Goal: Task Accomplishment & Management: Use online tool/utility

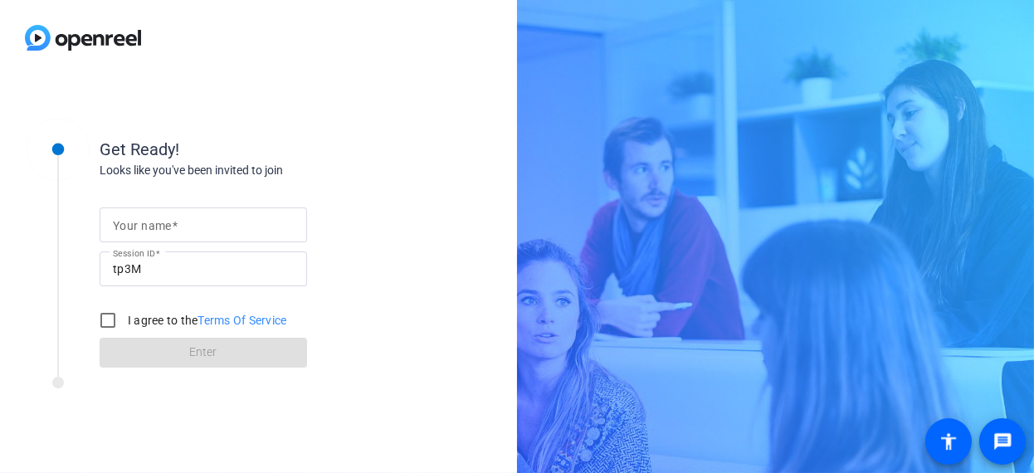
click at [370, 369] on div "Get Ready! Looks like you've been invited to join Your name Session ID tp3M I a…" at bounding box center [224, 242] width 415 height 269
click at [397, 309] on div "Your name Session ID tp3M I agree to the Terms Of Service Enter" at bounding box center [266, 273] width 332 height 188
click at [405, 298] on div "Your name Session ID tp3M I agree to the Terms Of Service Enter" at bounding box center [266, 273] width 332 height 188
click at [466, 300] on div "Get Ready! Looks like you've been invited to join Your name Session ID tp3M I a…" at bounding box center [258, 274] width 517 height 397
click at [246, 446] on div "Get Ready! Looks like you've been invited to join Your name Session ID tp3M I a…" at bounding box center [258, 274] width 517 height 397
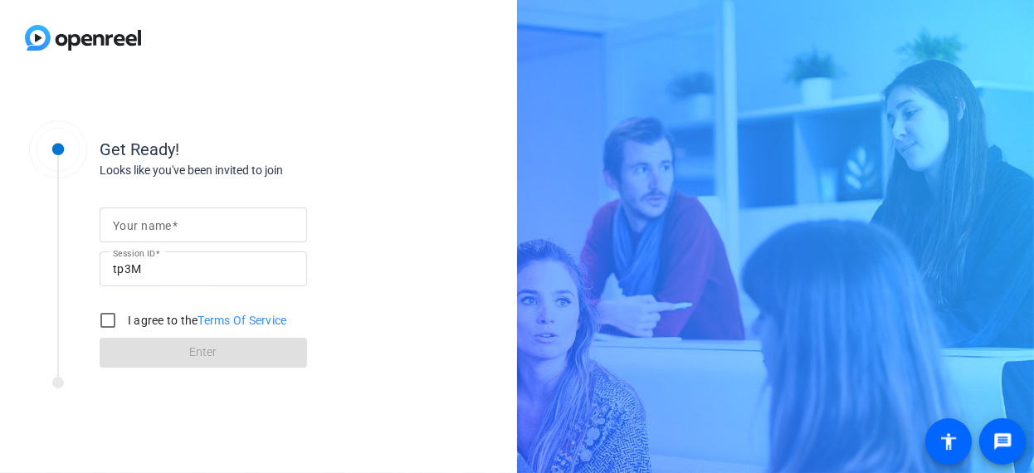
click at [195, 202] on form "Your name Session ID tp3M I agree to the Terms Of Service Enter" at bounding box center [203, 282] width 207 height 169
click at [197, 222] on input "Your name" at bounding box center [203, 225] width 181 height 20
type input "[PERSON_NAME]"
click at [146, 324] on label "I agree to the Terms Of Service" at bounding box center [205, 320] width 163 height 17
click at [124, 324] on input "I agree to the Terms Of Service" at bounding box center [107, 320] width 33 height 33
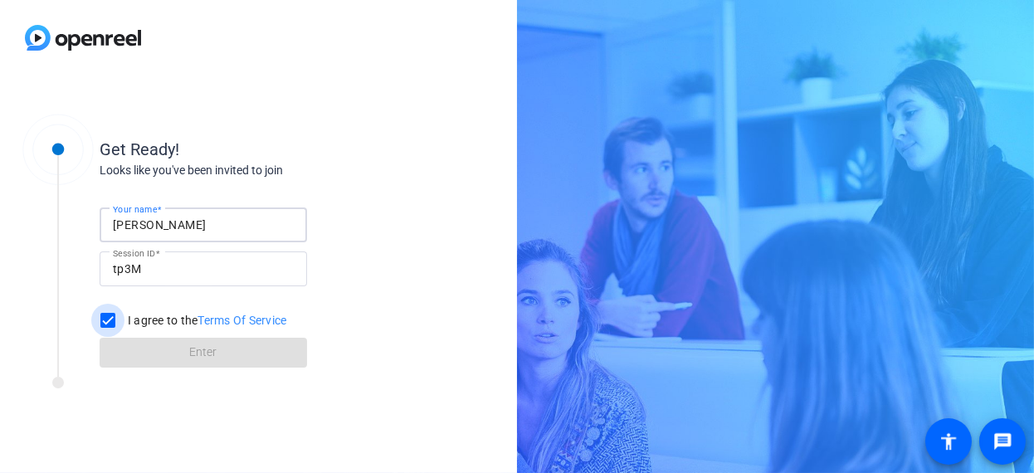
checkbox input "true"
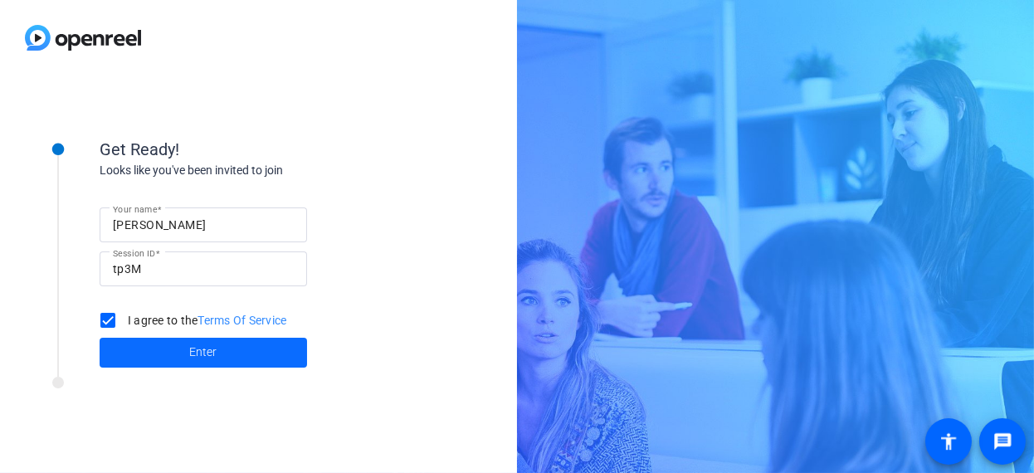
click at [225, 355] on span at bounding box center [203, 353] width 207 height 40
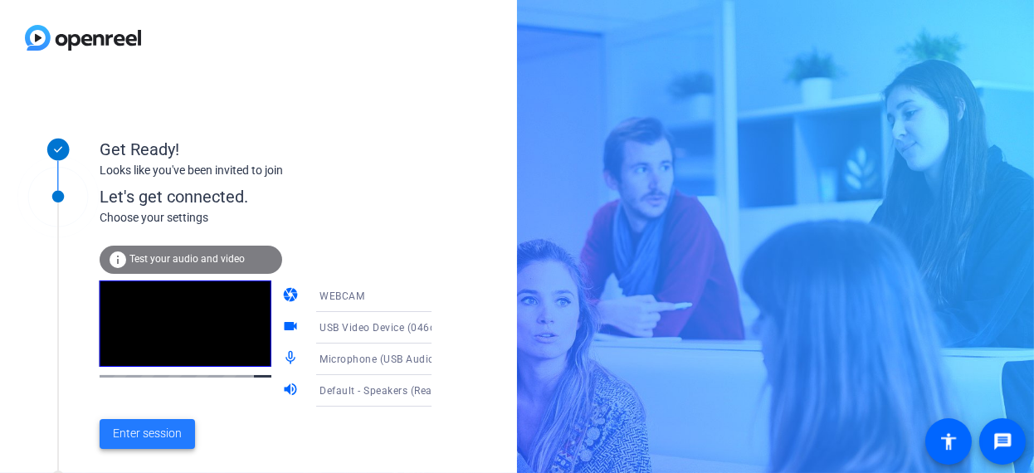
click at [180, 439] on span "Enter session" at bounding box center [147, 433] width 69 height 17
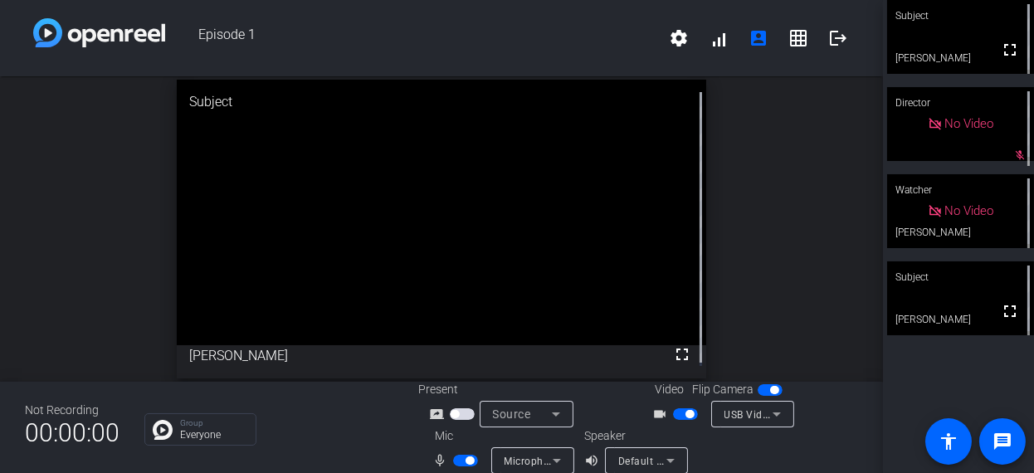
click at [801, 300] on div "open_in_new Subject fullscreen [PERSON_NAME]" at bounding box center [441, 228] width 883 height 305
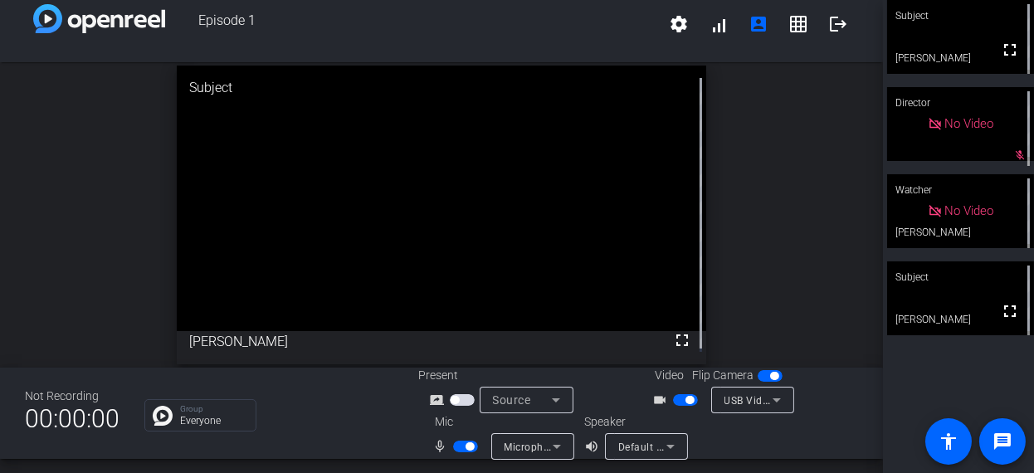
scroll to position [19, 0]
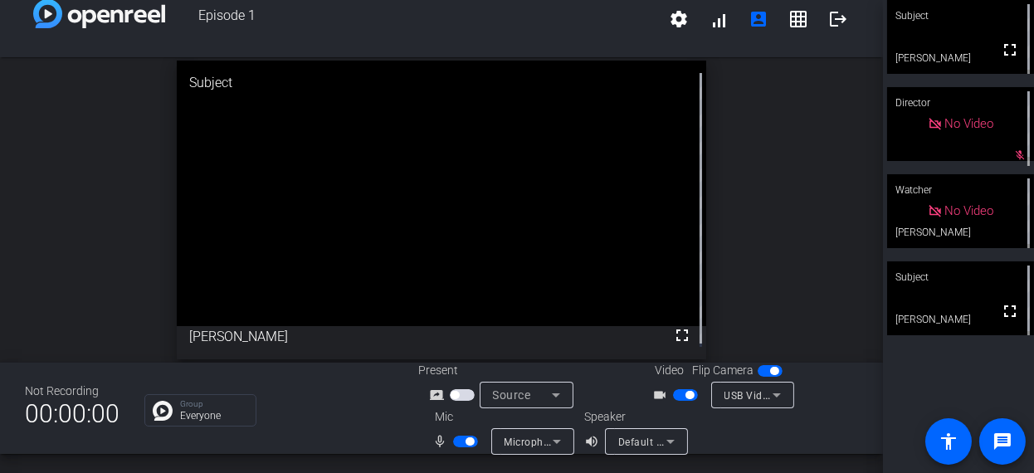
click at [456, 439] on span "button" at bounding box center [465, 442] width 25 height 12
click at [685, 397] on span "button" at bounding box center [689, 395] width 8 height 8
click at [822, 282] on div "open_in_new Subject fullscreen [PERSON_NAME]" at bounding box center [441, 209] width 883 height 305
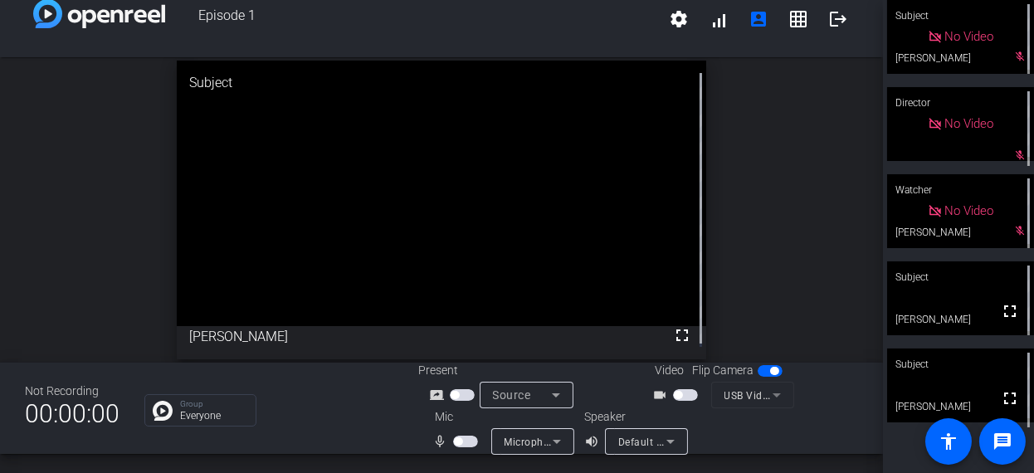
click at [101, 280] on div "open_in_new Subject fullscreen [PERSON_NAME]" at bounding box center [441, 209] width 883 height 305
click at [737, 427] on div at bounding box center [789, 431] width 137 height 46
click at [835, 416] on div at bounding box center [789, 431] width 137 height 46
click at [67, 175] on div "open_in_new Subject fullscreen [PERSON_NAME]" at bounding box center [441, 209] width 883 height 305
click at [319, 395] on div "Group Everyone" at bounding box center [268, 410] width 249 height 32
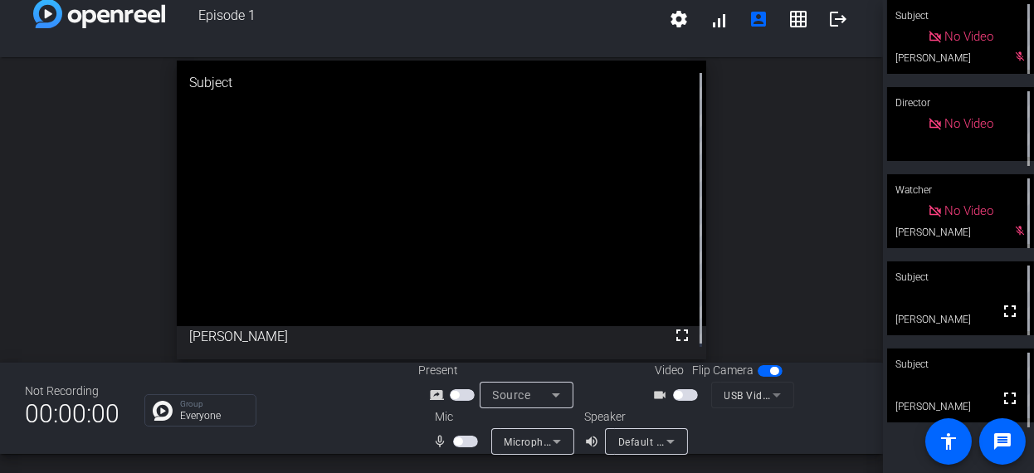
click at [675, 395] on span "button" at bounding box center [678, 395] width 8 height 8
click at [459, 441] on span "button" at bounding box center [458, 441] width 8 height 8
click at [755, 290] on div "open_in_new Subject fullscreen [PERSON_NAME]" at bounding box center [441, 209] width 883 height 305
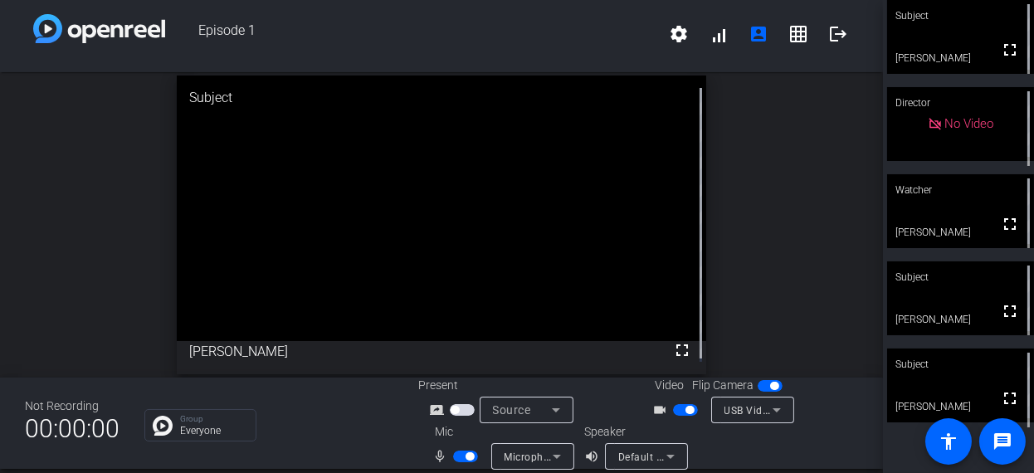
scroll to position [0, 0]
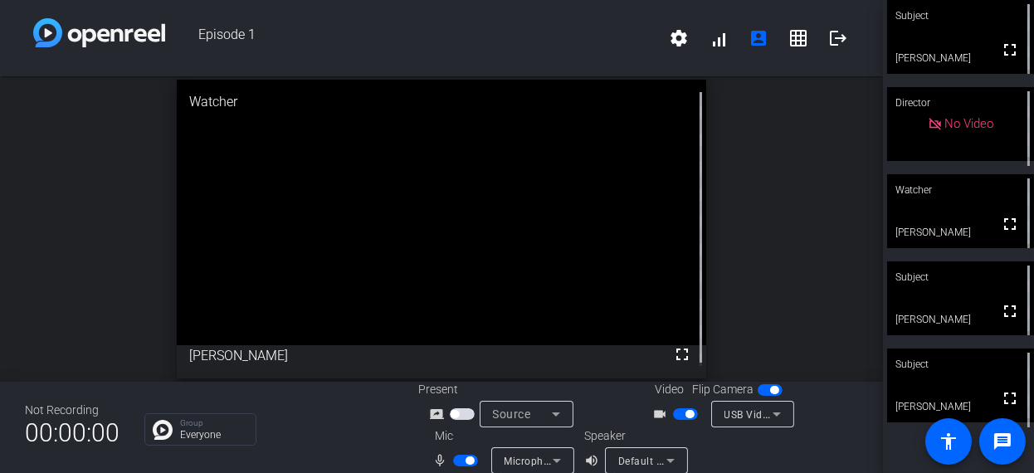
click at [826, 229] on div "open_in_new Watcher fullscreen [PERSON_NAME]" at bounding box center [441, 228] width 883 height 305
click at [462, 464] on span "button" at bounding box center [465, 461] width 25 height 12
click at [675, 414] on span "button" at bounding box center [685, 414] width 25 height 12
click at [776, 300] on div "open_in_new Subject fullscreen [PERSON_NAME]" at bounding box center [441, 228] width 883 height 305
click at [384, 446] on div "Not Recording 00:00:00 Group Everyone Present screen_share_outline Source Video…" at bounding box center [441, 427] width 883 height 91
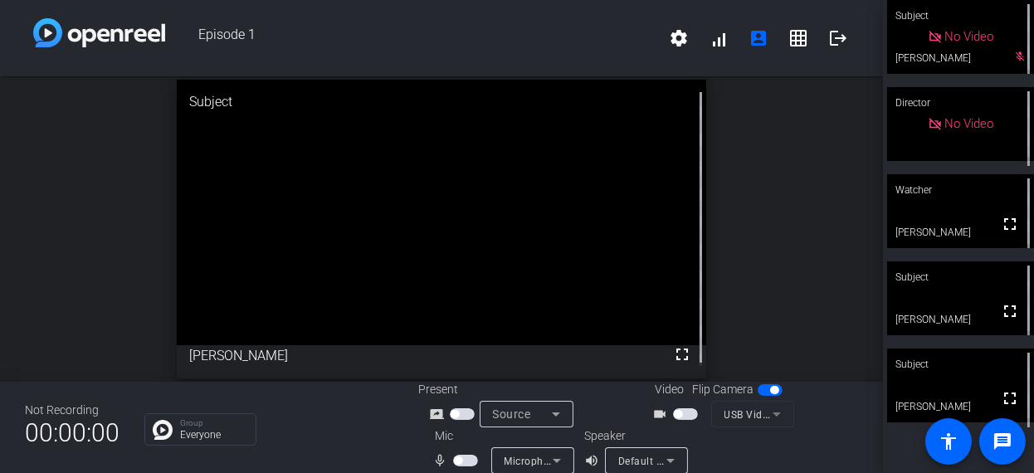
click at [751, 291] on div "open_in_new Subject fullscreen [PERSON_NAME]" at bounding box center [441, 228] width 883 height 305
click at [749, 297] on div "open_in_new Subject fullscreen [PERSON_NAME]" at bounding box center [441, 228] width 883 height 305
click at [822, 299] on div "open_in_new Subject fullscreen [PERSON_NAME]" at bounding box center [441, 228] width 883 height 305
click at [840, 430] on div at bounding box center [789, 450] width 137 height 46
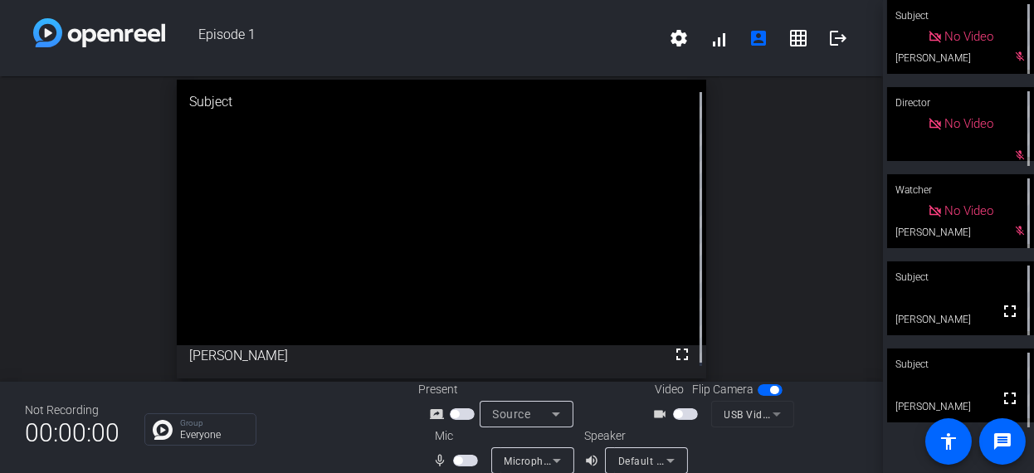
click at [465, 458] on span "button" at bounding box center [465, 461] width 25 height 12
click at [676, 412] on span "button" at bounding box center [678, 414] width 8 height 8
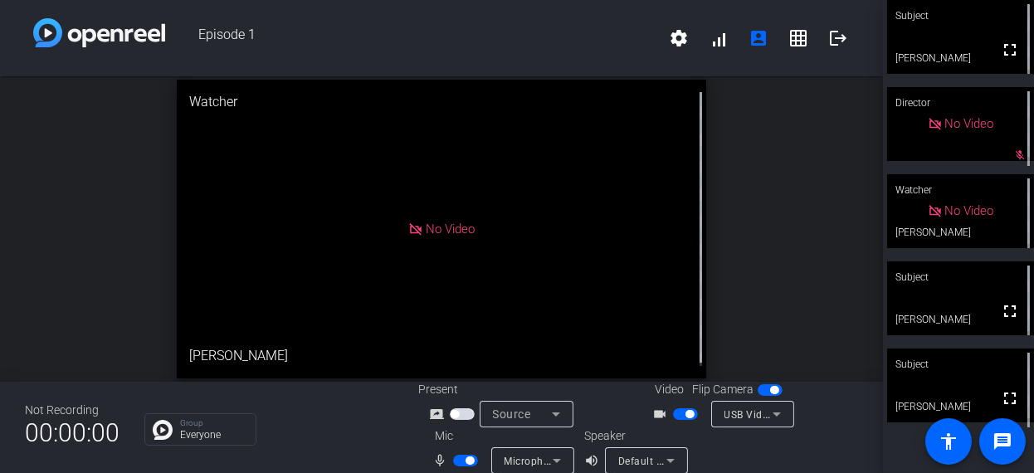
click at [773, 280] on div "open_in_new Watcher No Video [PERSON_NAME]" at bounding box center [441, 228] width 883 height 305
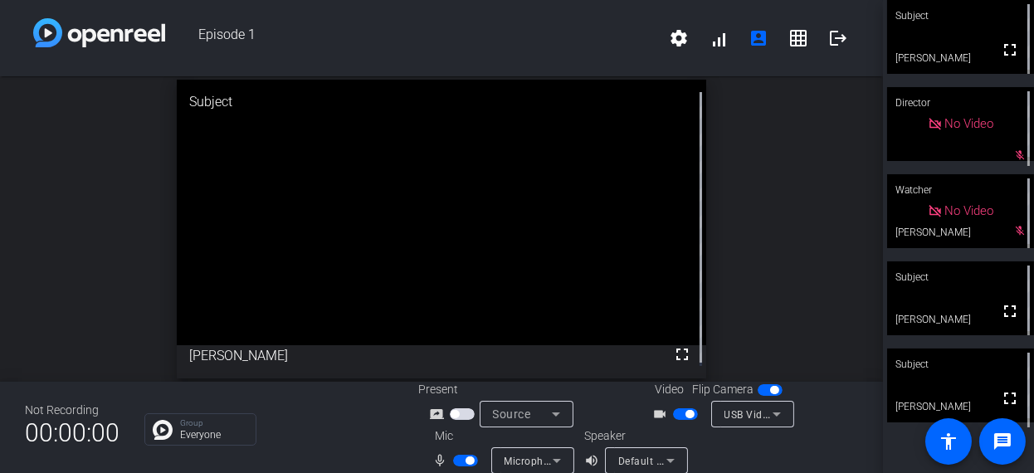
click at [673, 413] on span "button" at bounding box center [685, 414] width 25 height 12
click at [770, 437] on div at bounding box center [752, 436] width 83 height 18
click at [79, 212] on div "open_in_new Subject fullscreen [PERSON_NAME]" at bounding box center [441, 228] width 883 height 305
click at [757, 163] on div "open_in_new Subject fullscreen [PERSON_NAME]" at bounding box center [441, 228] width 883 height 305
click at [134, 288] on div "open_in_new Subject fullscreen [PERSON_NAME]" at bounding box center [441, 228] width 883 height 305
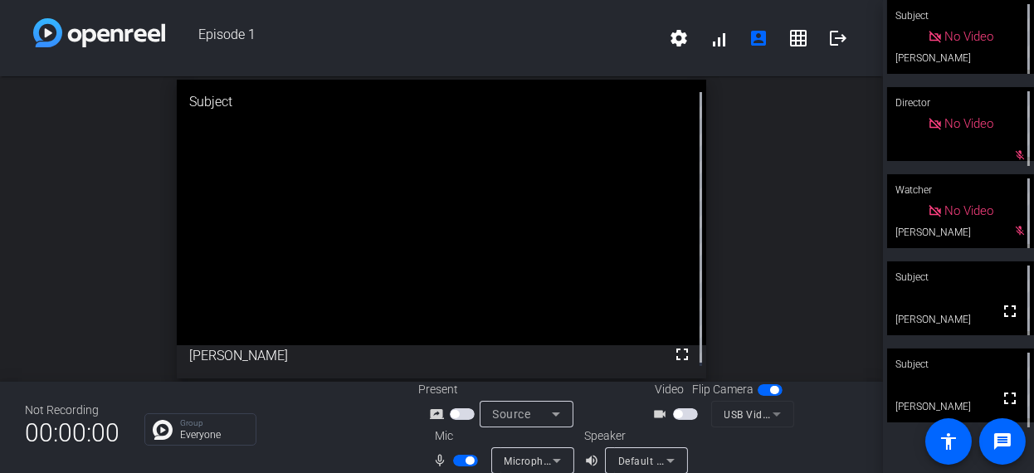
click at [790, 214] on div "open_in_new Subject fullscreen [PERSON_NAME]" at bounding box center [441, 228] width 883 height 305
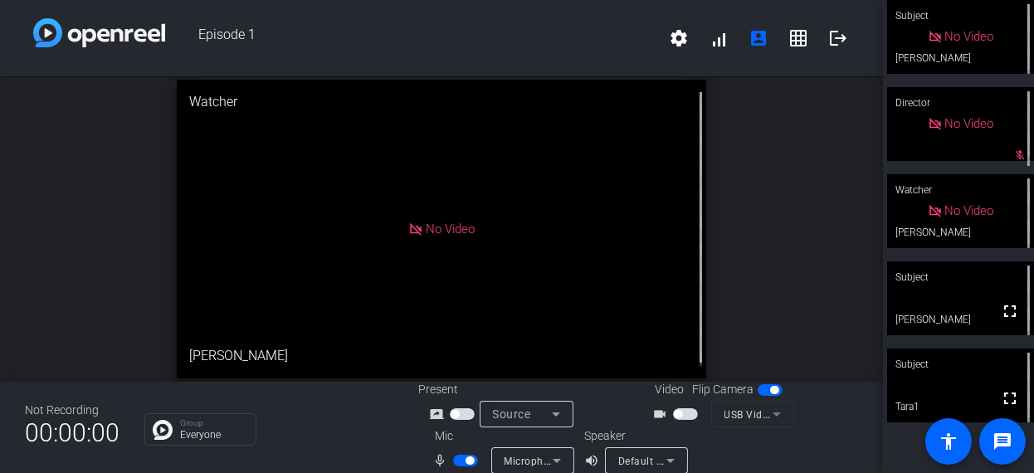
click at [796, 237] on div "open_in_new Watcher No Video [PERSON_NAME]" at bounding box center [441, 228] width 883 height 305
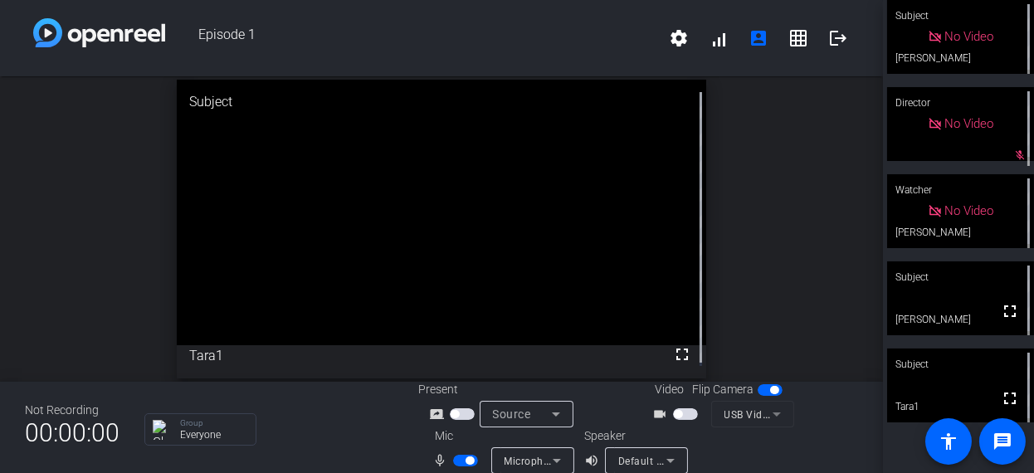
click at [19, 250] on div "open_in_new Subject fullscreen Tara1" at bounding box center [441, 228] width 883 height 305
click at [460, 460] on span "button" at bounding box center [465, 461] width 25 height 12
drag, startPoint x: 36, startPoint y: 308, endPoint x: 160, endPoint y: 332, distance: 126.8
click at [36, 308] on div "open_in_new Subject fullscreen [PERSON_NAME]" at bounding box center [441, 228] width 883 height 305
click at [470, 458] on span "button" at bounding box center [465, 461] width 25 height 12
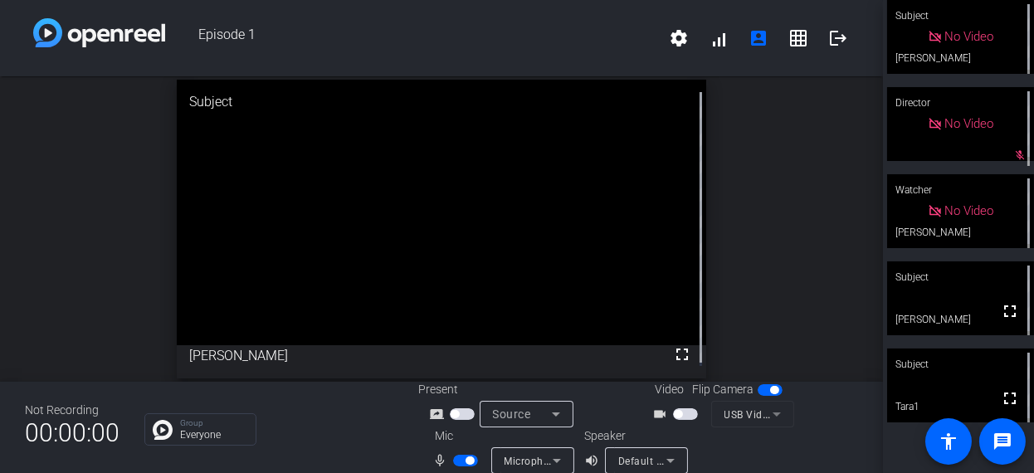
click at [674, 411] on span "button" at bounding box center [678, 414] width 8 height 8
click at [738, 455] on div at bounding box center [789, 450] width 137 height 46
click at [759, 458] on div at bounding box center [789, 450] width 137 height 46
click at [767, 463] on div at bounding box center [789, 450] width 137 height 46
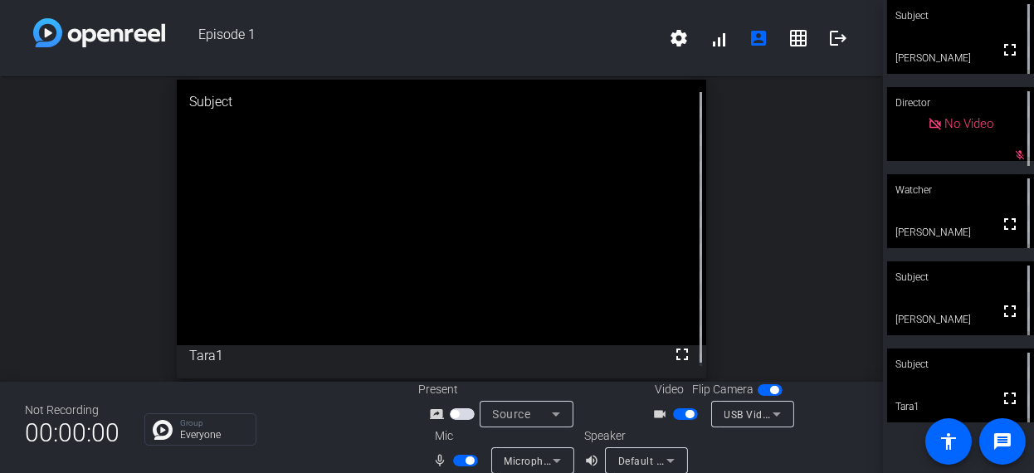
scroll to position [19, 0]
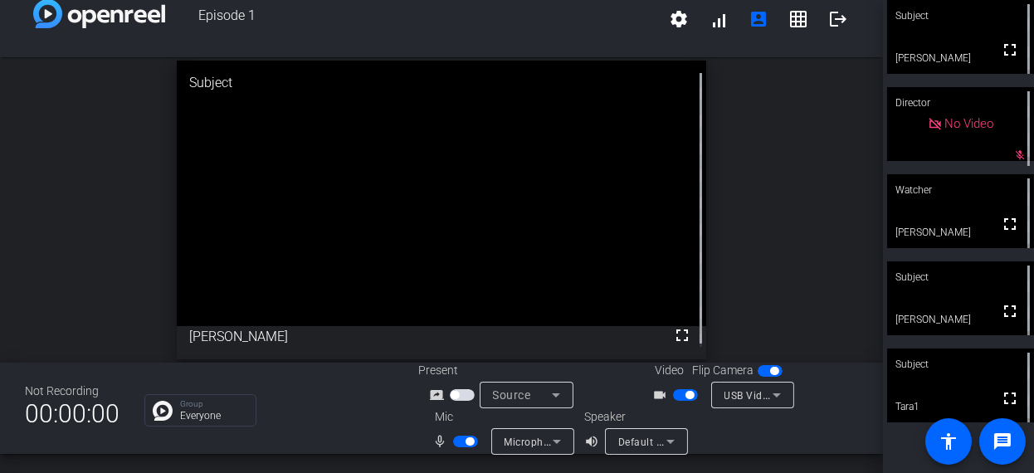
click at [778, 450] on div at bounding box center [789, 431] width 137 height 46
click at [777, 453] on div at bounding box center [789, 431] width 137 height 46
click at [782, 458] on div "Episode 1 settings signal_cellular_alt account_box grid_on logout open_in_new S…" at bounding box center [441, 236] width 883 height 473
click at [791, 457] on div "Episode 1 settings signal_cellular_alt account_box grid_on logout open_in_new S…" at bounding box center [441, 236] width 883 height 473
click at [827, 251] on div "open_in_new Subject fullscreen Tara1" at bounding box center [441, 209] width 883 height 305
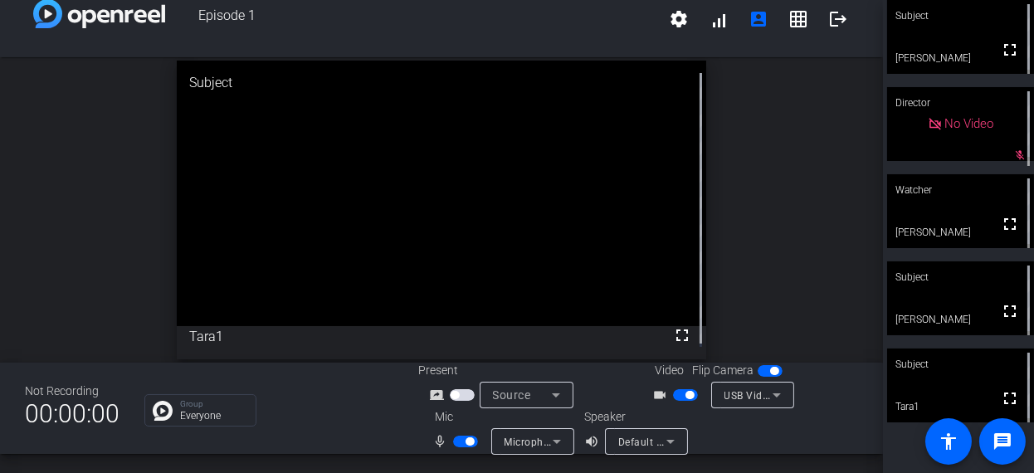
click at [827, 251] on div "open_in_new Subject fullscreen Tara1" at bounding box center [441, 209] width 883 height 305
click at [826, 254] on div "open_in_new Subject fullscreen Tara1" at bounding box center [441, 209] width 883 height 305
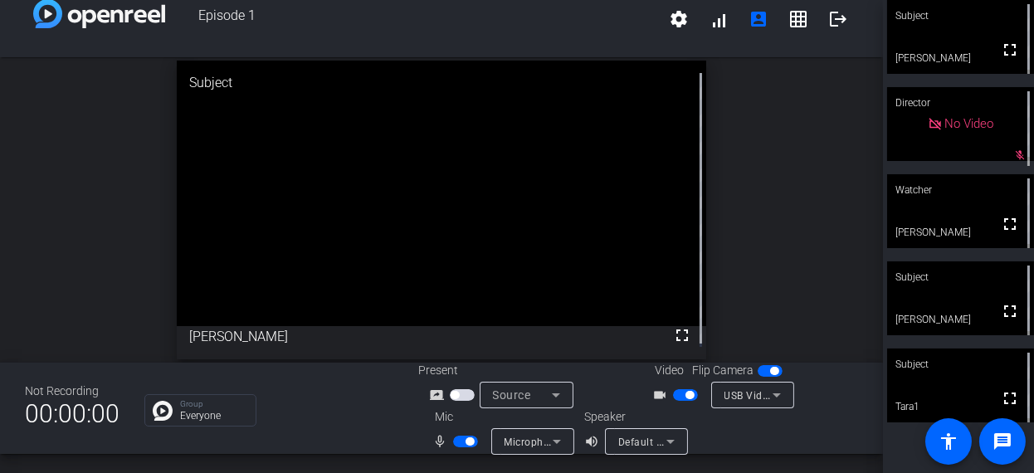
click at [810, 256] on div "open_in_new Subject fullscreen [PERSON_NAME]" at bounding box center [441, 209] width 883 height 305
click at [798, 254] on div "open_in_new Subject fullscreen Tara1" at bounding box center [441, 209] width 883 height 305
click at [803, 261] on div "open_in_new Subject fullscreen Tara1" at bounding box center [441, 209] width 883 height 305
click at [810, 254] on div "open_in_new Subject fullscreen Tara1" at bounding box center [441, 209] width 883 height 305
click at [810, 261] on div "open_in_new Subject fullscreen Tara1" at bounding box center [441, 209] width 883 height 305
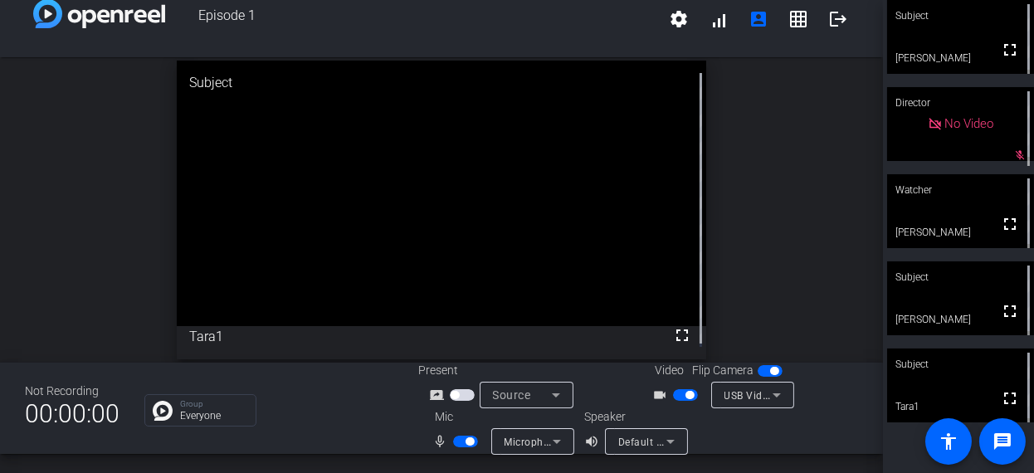
click at [792, 226] on div "open_in_new Subject fullscreen Tara1" at bounding box center [441, 209] width 883 height 305
click at [789, 254] on div "open_in_new Subject fullscreen Tara1" at bounding box center [441, 209] width 883 height 305
click at [803, 241] on div "open_in_new Subject fullscreen Tara1" at bounding box center [441, 209] width 883 height 305
drag, startPoint x: 819, startPoint y: 149, endPoint x: 813, endPoint y: 131, distance: 19.2
click at [814, 131] on div "open_in_new Subject fullscreen Tara1" at bounding box center [441, 209] width 883 height 305
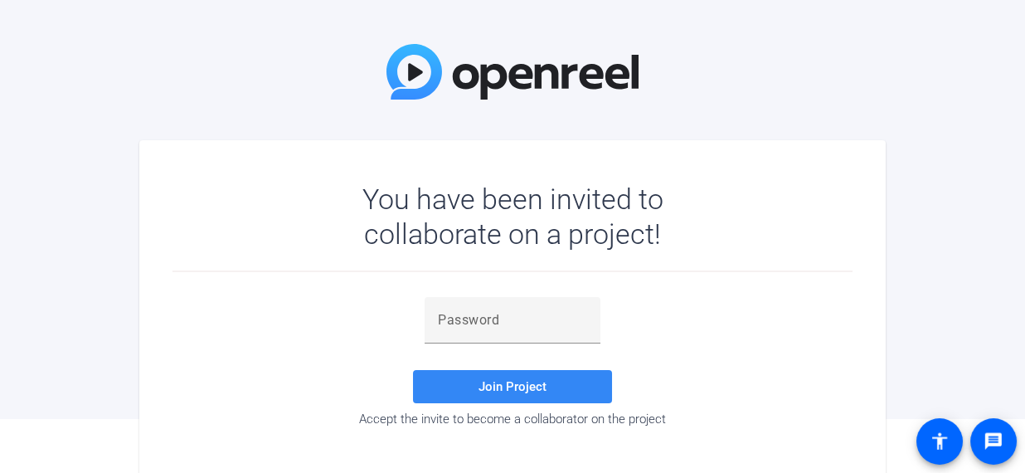
scroll to position [76, 0]
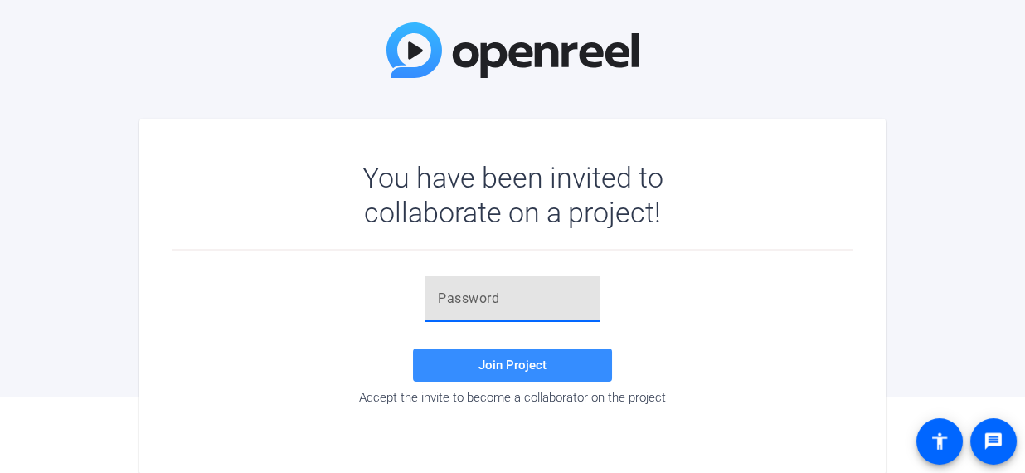
click at [485, 293] on input "text" at bounding box center [512, 299] width 149 height 20
paste input "g+]YjL"
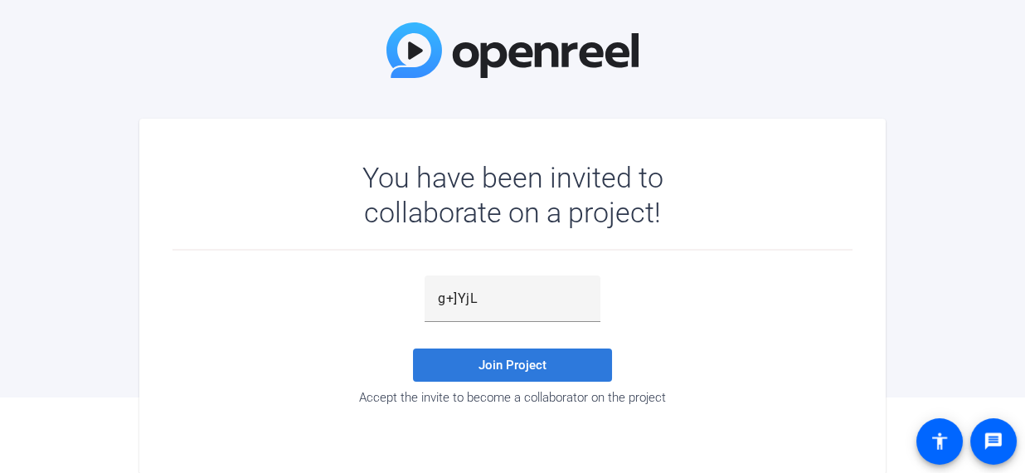
click at [499, 367] on span "Join Project" at bounding box center [513, 365] width 68 height 15
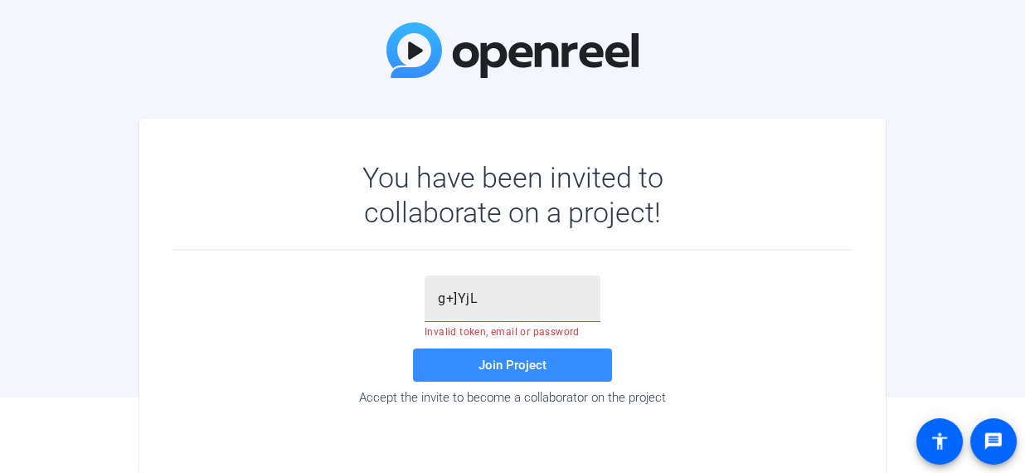
click at [494, 289] on input "g+]YjL" at bounding box center [512, 299] width 149 height 20
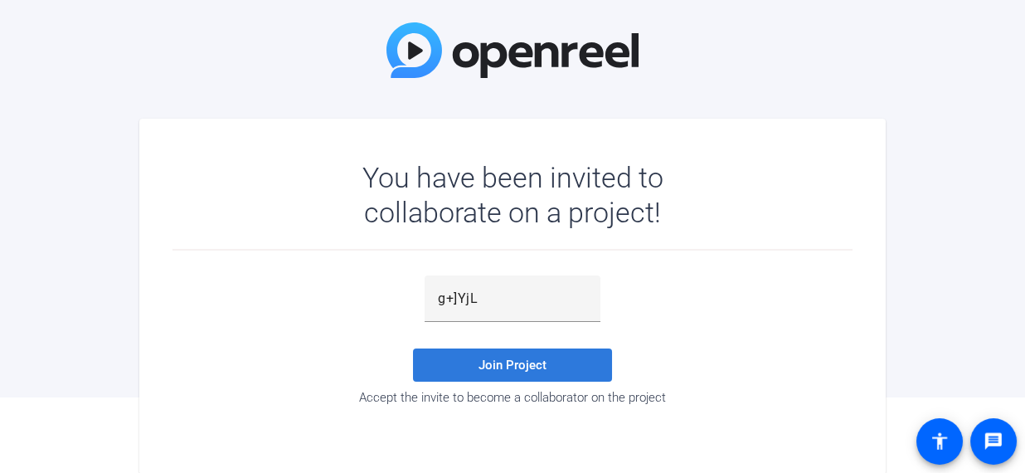
click at [474, 353] on span at bounding box center [512, 365] width 199 height 40
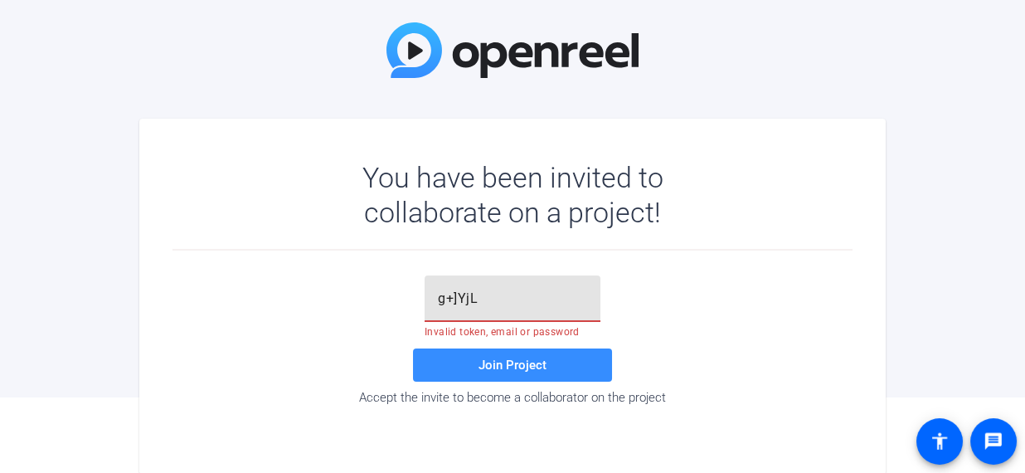
click at [442, 297] on input "g+]YjL" at bounding box center [512, 299] width 149 height 20
type input "g+]YjL"
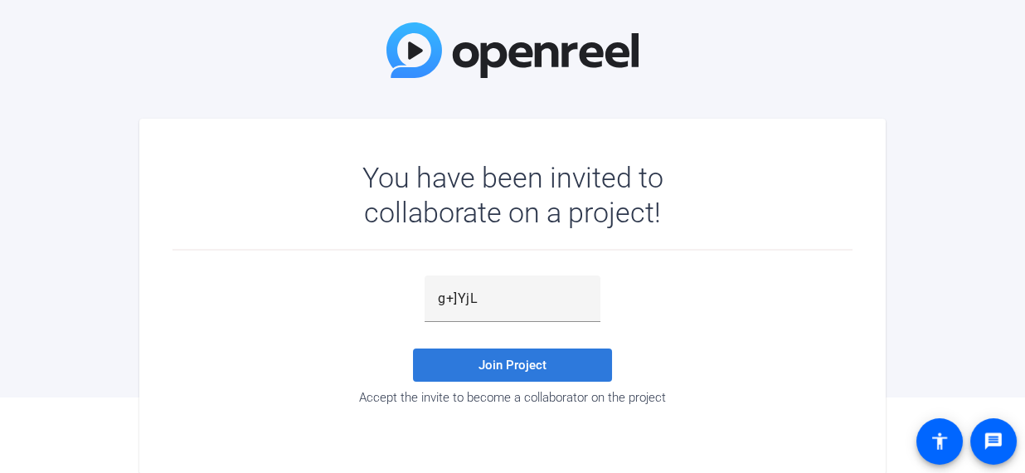
click at [522, 363] on span "Join Project" at bounding box center [513, 365] width 68 height 15
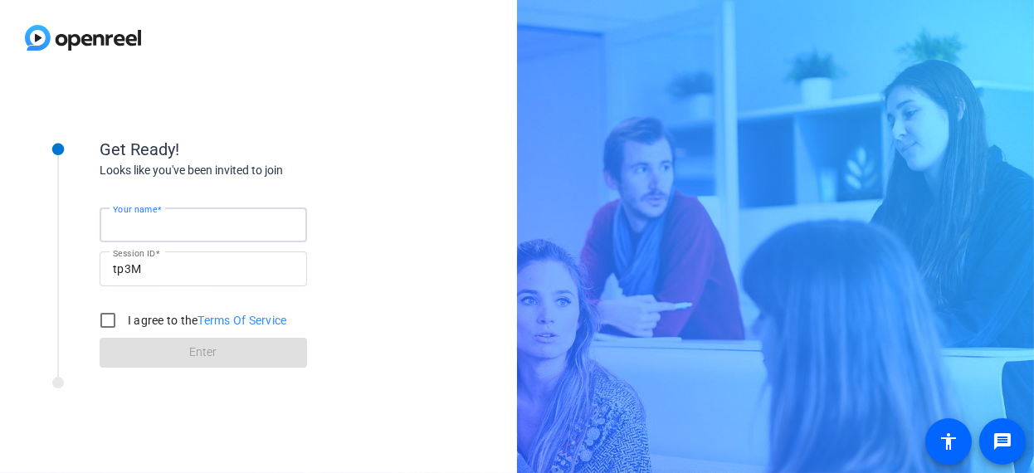
click at [245, 224] on input "Your name" at bounding box center [203, 225] width 181 height 20
type input "[PERSON_NAME]"
click at [352, 345] on div "Your name [PERSON_NAME] Session ID tp3M I agree to the Terms Of Service Enter" at bounding box center [266, 273] width 332 height 188
click at [171, 310] on div "I agree to the Terms Of Service" at bounding box center [189, 320] width 196 height 33
click at [165, 319] on label "I agree to the Terms Of Service" at bounding box center [205, 320] width 163 height 17
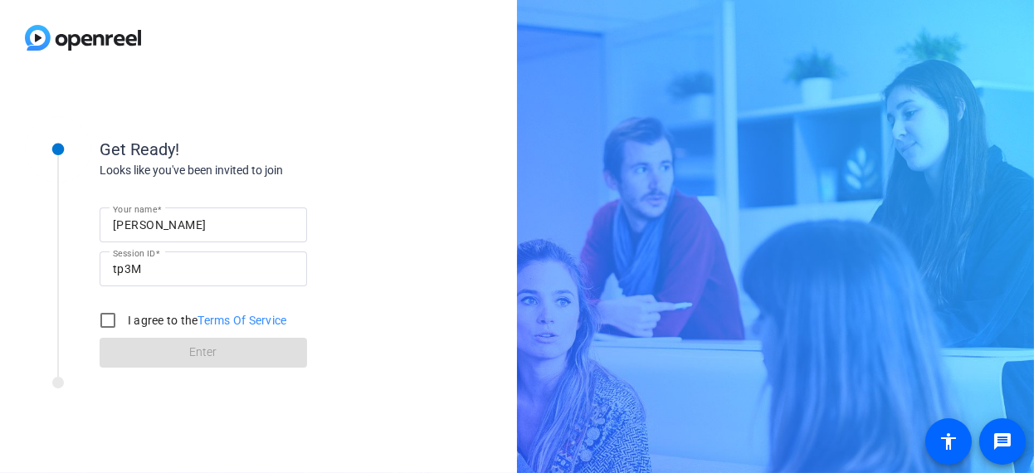
click at [124, 319] on input "I agree to the Terms Of Service" at bounding box center [107, 320] width 33 height 33
checkbox input "true"
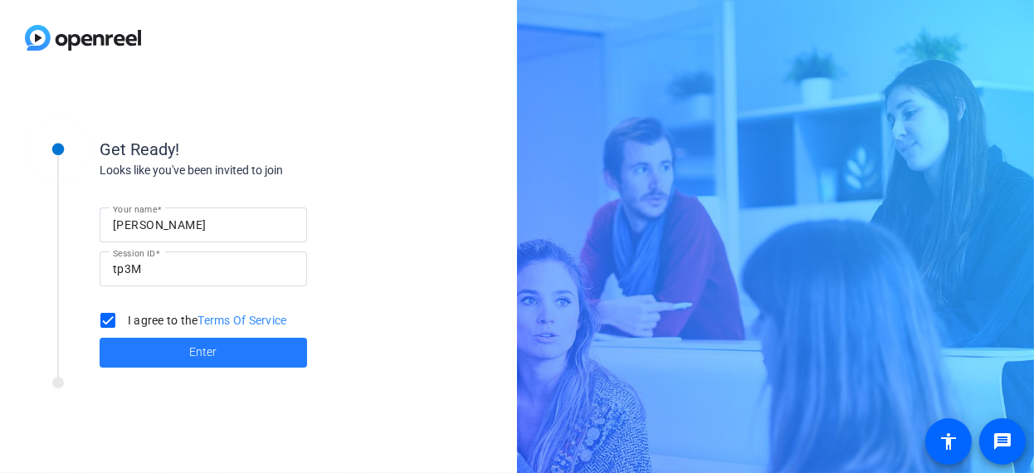
click at [193, 348] on span "Enter" at bounding box center [203, 351] width 27 height 17
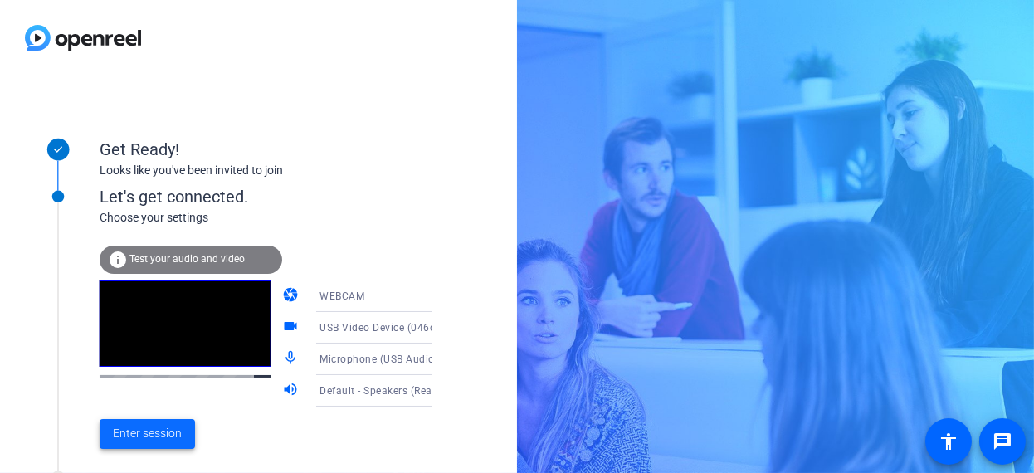
click at [160, 431] on span "Enter session" at bounding box center [147, 433] width 69 height 17
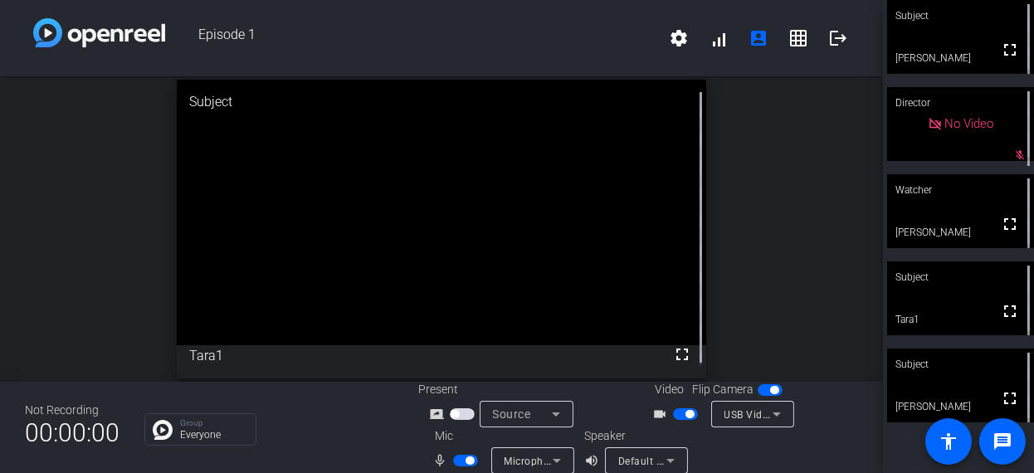
click at [779, 280] on div "open_in_new Subject fullscreen Tara1" at bounding box center [441, 228] width 883 height 305
click at [460, 460] on span "button" at bounding box center [465, 461] width 25 height 12
click at [678, 408] on span "button" at bounding box center [685, 414] width 25 height 12
click at [733, 451] on div at bounding box center [789, 450] width 137 height 46
click at [796, 275] on div "open_in_new Subject fullscreen Tara1" at bounding box center [441, 228] width 883 height 305
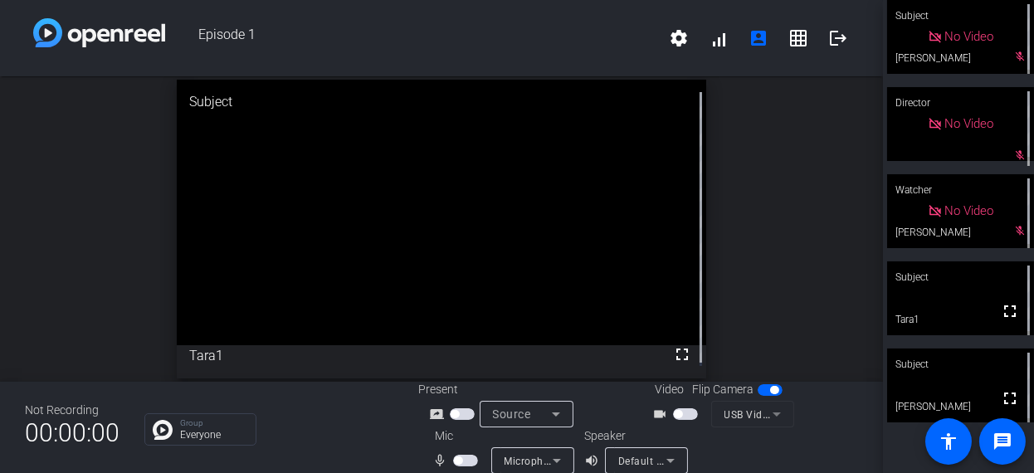
click at [340, 442] on div "Group Everyone" at bounding box center [268, 429] width 249 height 32
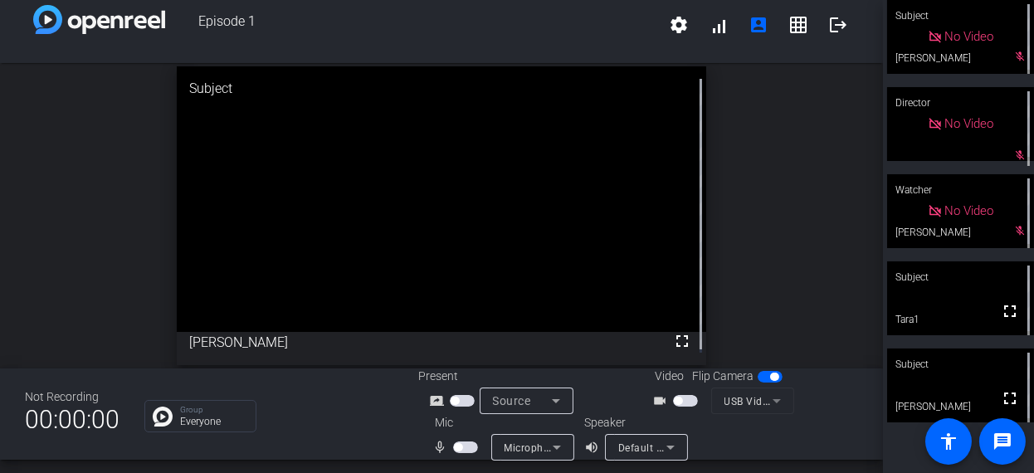
scroll to position [19, 0]
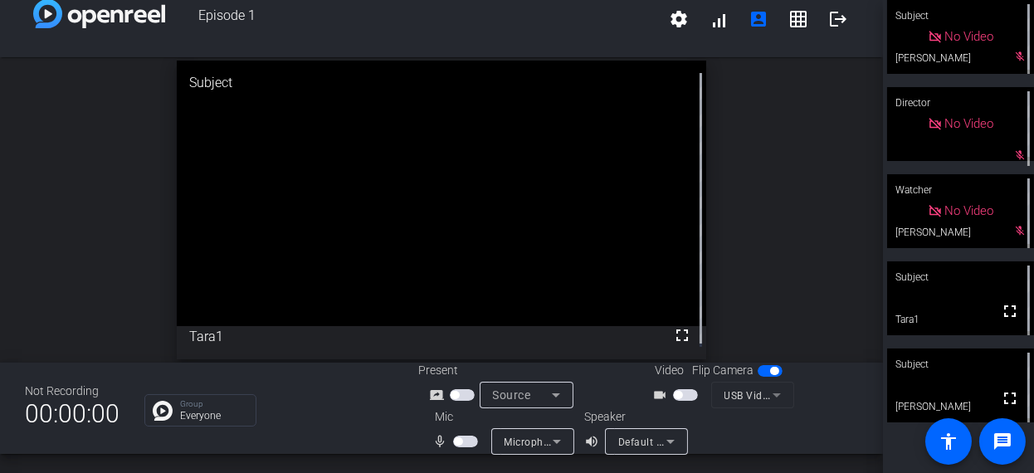
click at [351, 429] on div "Not Recording 00:00:00 Group Everyone Present screen_share_outline Source Video…" at bounding box center [441, 408] width 883 height 91
click at [188, 412] on p "Everyone" at bounding box center [213, 416] width 67 height 10
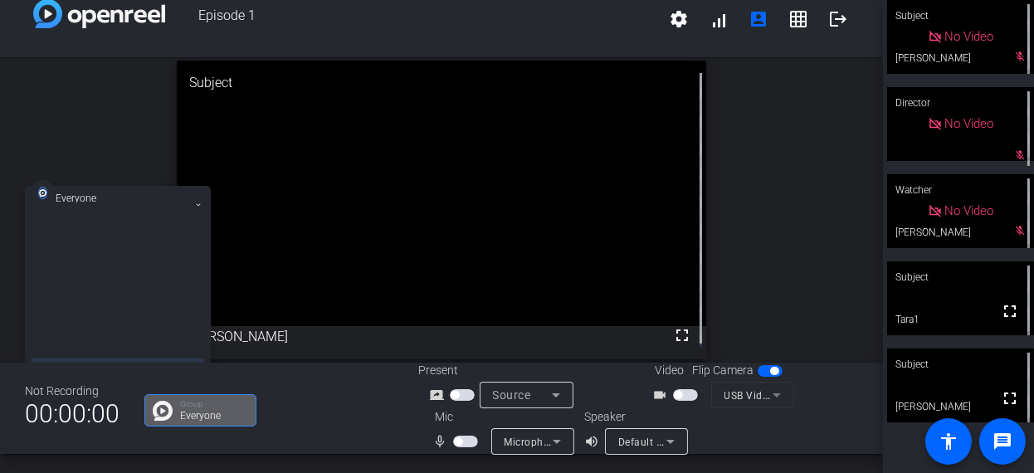
click at [169, 241] on div at bounding box center [118, 292] width 173 height 141
click at [198, 203] on icon at bounding box center [198, 205] width 7 height 7
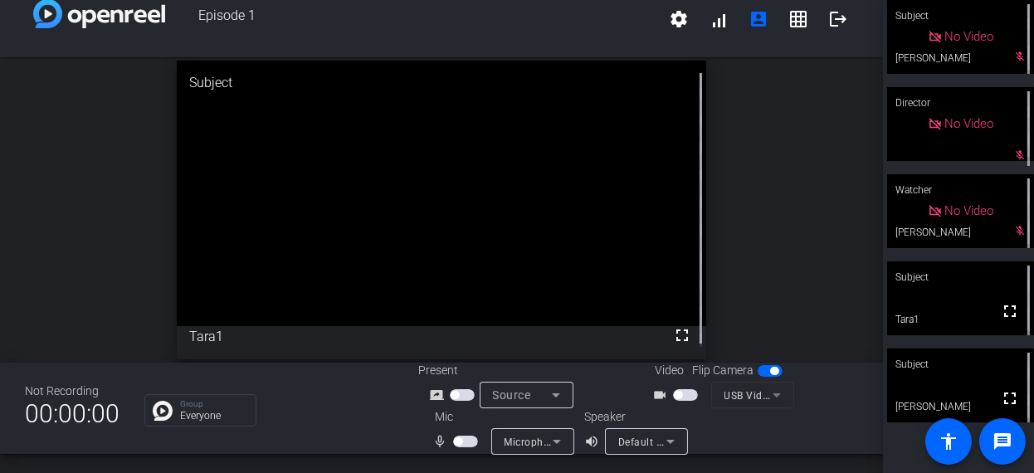
click at [17, 188] on div "open_in_new Subject fullscreen Tara1" at bounding box center [441, 209] width 883 height 305
click at [669, 19] on mat-icon "settings" at bounding box center [679, 19] width 20 height 20
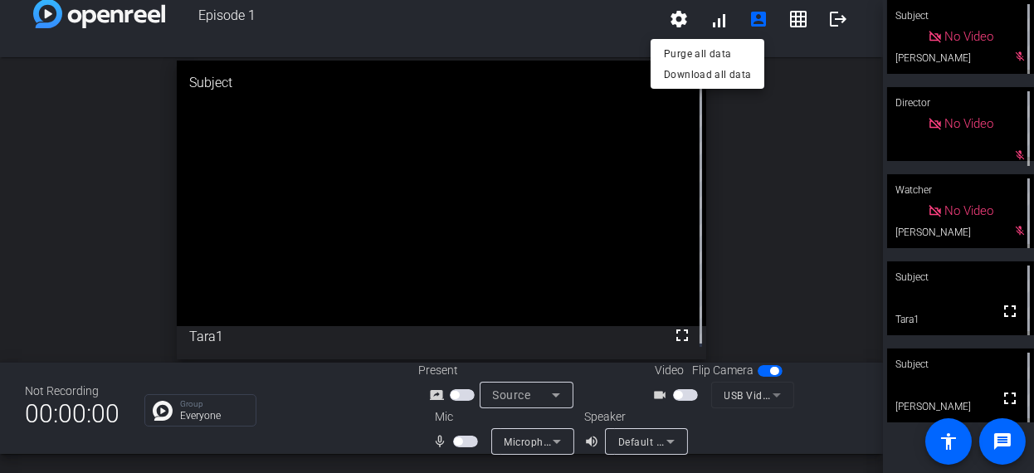
click at [604, 22] on div at bounding box center [517, 236] width 1034 height 473
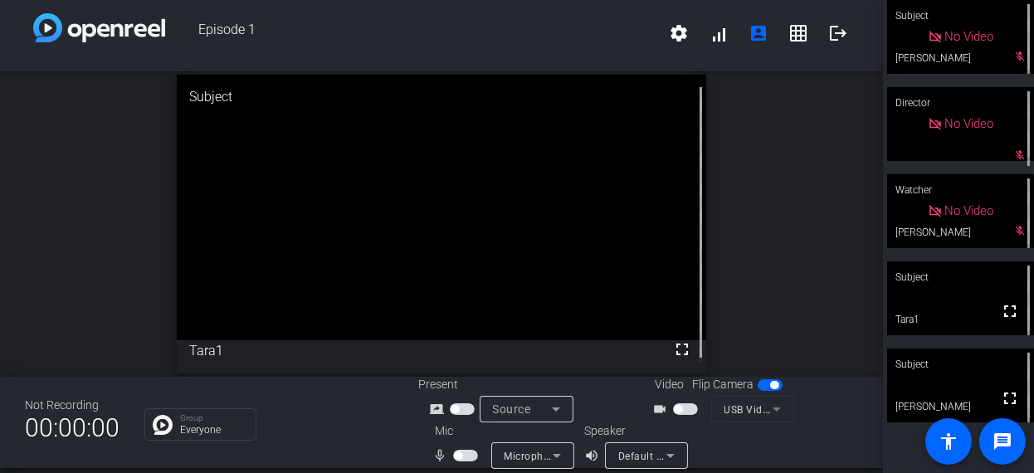
scroll to position [0, 0]
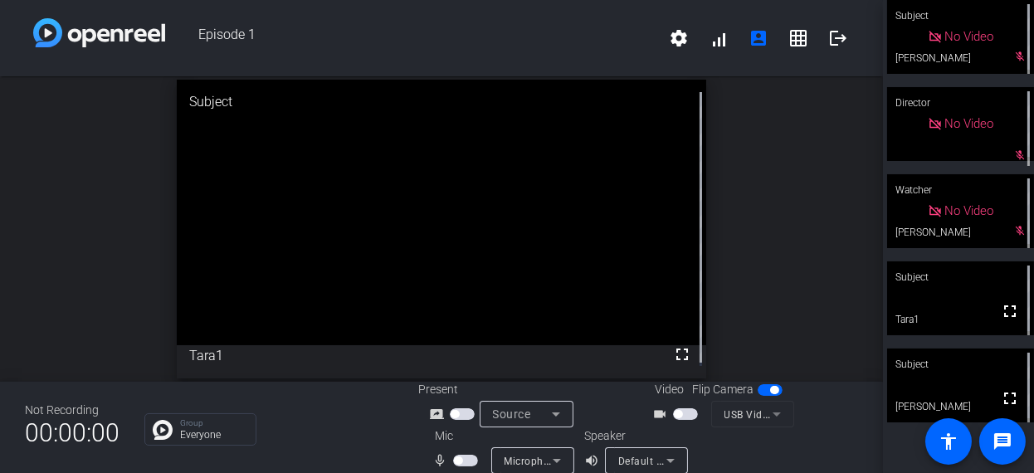
click at [354, 440] on div "Group Everyone" at bounding box center [268, 429] width 249 height 32
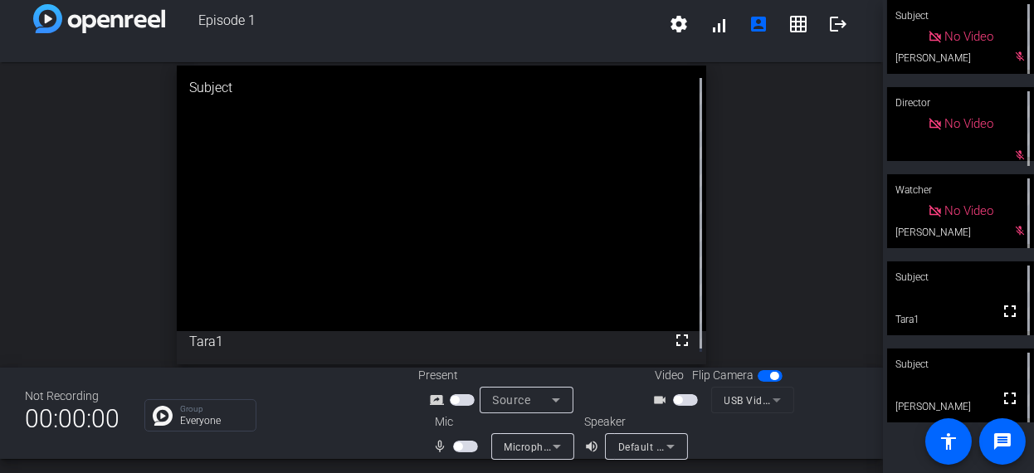
scroll to position [19, 0]
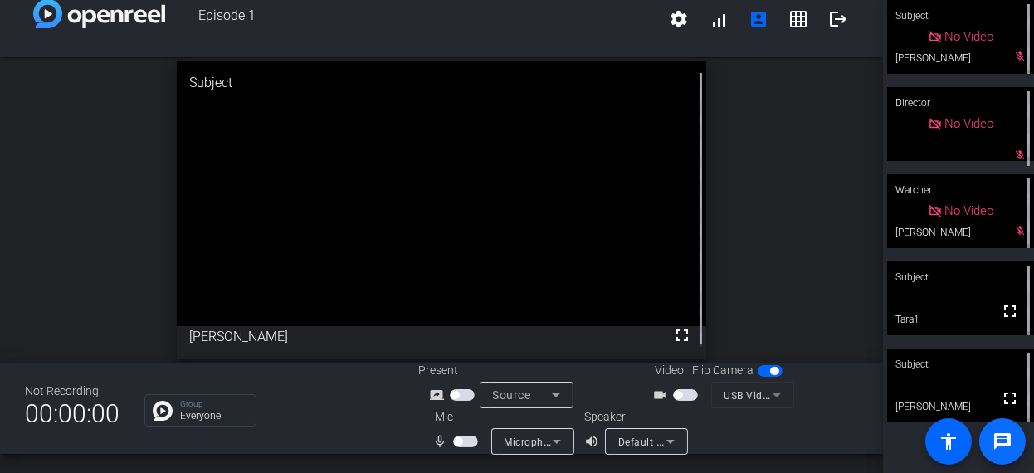
click at [1000, 439] on mat-icon "message" at bounding box center [1002, 441] width 20 height 20
click at [19, 233] on div "open_in_new Subject fullscreen Tara1" at bounding box center [441, 209] width 883 height 305
click at [466, 439] on span "button" at bounding box center [465, 442] width 25 height 12
click at [161, 282] on div "open_in_new Subject fullscreen Tara1" at bounding box center [441, 209] width 883 height 305
click at [160, 284] on div "open_in_new Subject fullscreen Tara1" at bounding box center [441, 209] width 883 height 305
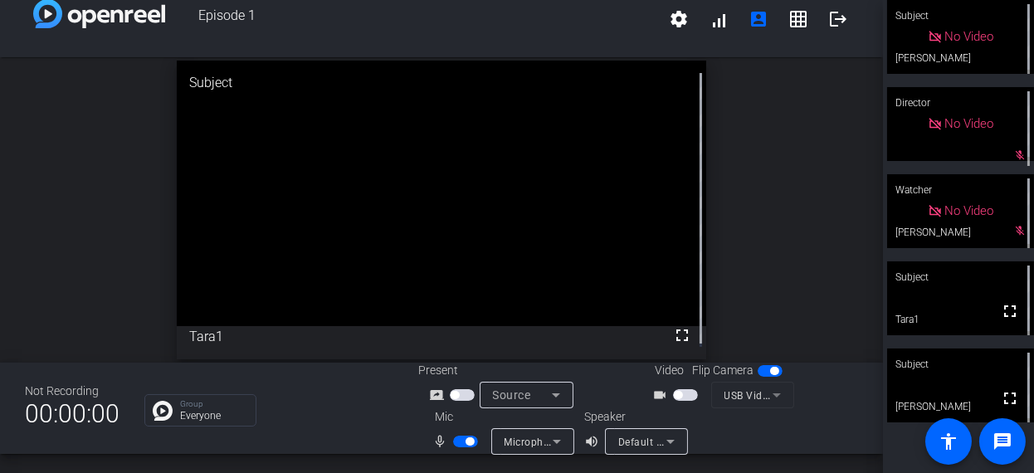
click at [147, 275] on div "open_in_new Subject fullscreen Tara1" at bounding box center [441, 209] width 883 height 305
click at [173, 268] on div "open_in_new Subject fullscreen Tara1" at bounding box center [441, 209] width 883 height 305
click at [152, 274] on div "open_in_new Subject fullscreen Tara1" at bounding box center [441, 209] width 883 height 305
click at [852, 236] on div "open_in_new Subject fullscreen Tara1" at bounding box center [441, 209] width 883 height 305
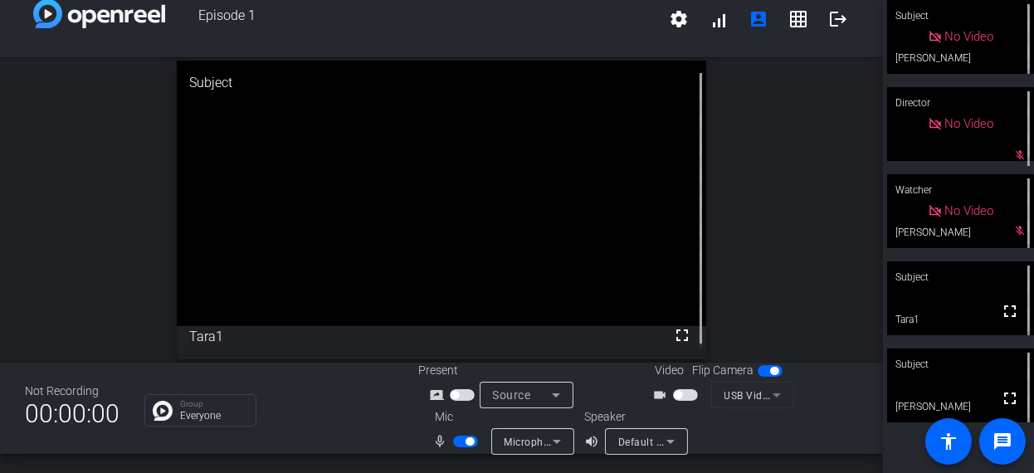
click at [832, 186] on div "open_in_new Subject fullscreen Tara1" at bounding box center [441, 209] width 883 height 305
click at [827, 202] on div "open_in_new Subject fullscreen Tara1" at bounding box center [441, 209] width 883 height 305
click at [821, 208] on div "open_in_new Subject fullscreen Tara1" at bounding box center [441, 209] width 883 height 305
click at [805, 231] on div "open_in_new Subject fullscreen Tara1" at bounding box center [441, 209] width 883 height 305
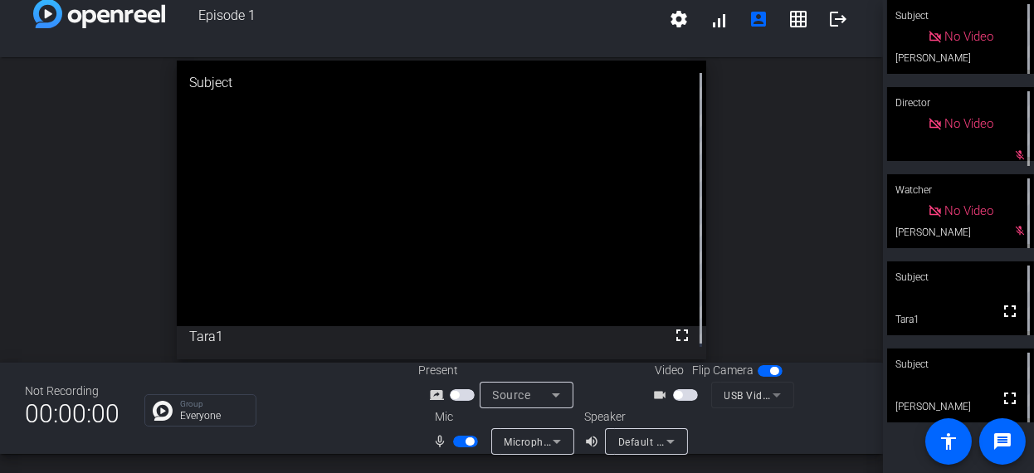
click at [805, 231] on div "open_in_new Subject fullscreen Tara1" at bounding box center [441, 209] width 883 height 305
click at [775, 271] on div "open_in_new Subject fullscreen Tara1" at bounding box center [441, 209] width 883 height 305
click at [775, 271] on div "open_in_new Subject fullscreen [PERSON_NAME]" at bounding box center [441, 209] width 883 height 305
click at [783, 262] on div "open_in_new Subject fullscreen [PERSON_NAME]" at bounding box center [441, 209] width 883 height 305
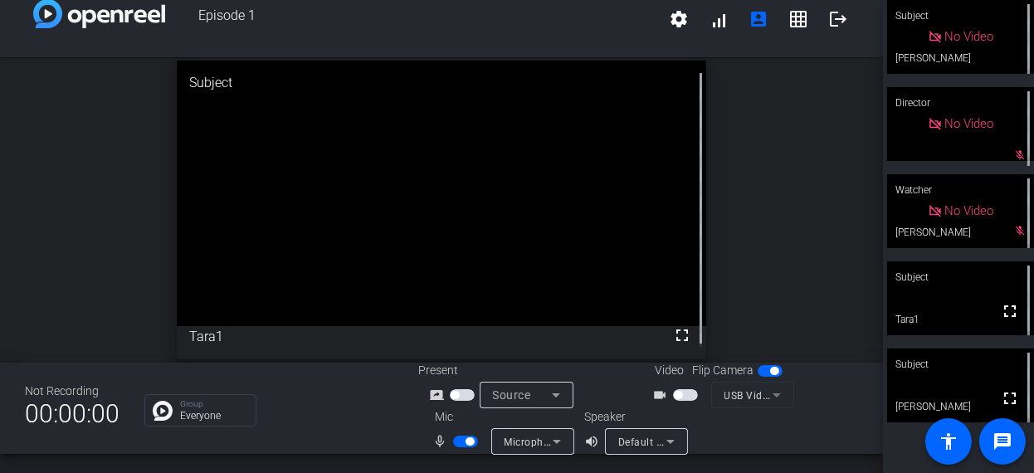
click at [775, 241] on div "open_in_new Subject fullscreen Tara1" at bounding box center [441, 209] width 883 height 305
click at [743, 298] on div "open_in_new Subject fullscreen Tara1" at bounding box center [441, 209] width 883 height 305
click at [755, 295] on div "open_in_new Subject fullscreen Tara1" at bounding box center [441, 209] width 883 height 305
click at [756, 289] on div "open_in_new Subject fullscreen Tara1" at bounding box center [441, 209] width 883 height 305
click at [757, 290] on div "open_in_new Subject fullscreen Tara1" at bounding box center [441, 209] width 883 height 305
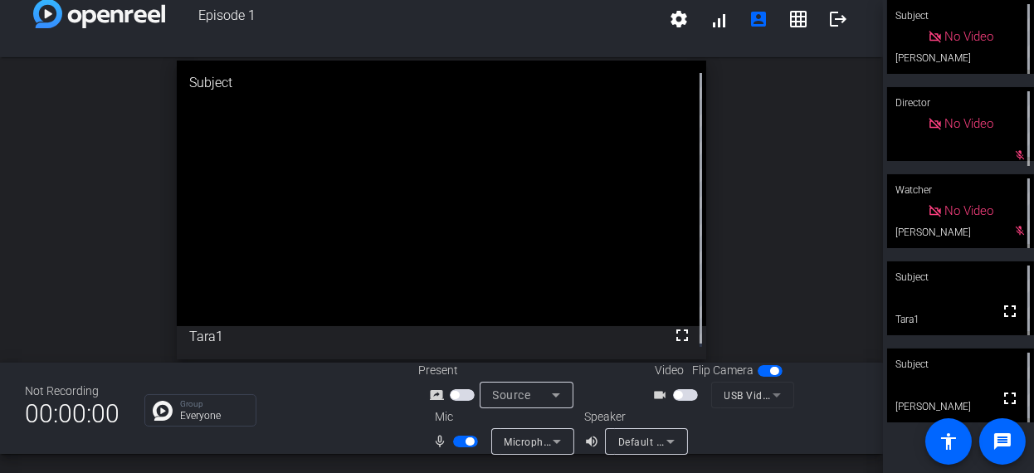
click at [755, 292] on div "open_in_new Subject fullscreen Tara1" at bounding box center [441, 209] width 883 height 305
click at [764, 262] on div "open_in_new Subject fullscreen Tara1" at bounding box center [441, 209] width 883 height 305
click at [748, 224] on div "open_in_new Subject fullscreen Tara1" at bounding box center [441, 209] width 883 height 305
click at [742, 235] on div "open_in_new Subject fullscreen Tara1" at bounding box center [441, 209] width 883 height 305
click at [821, 222] on div "open_in_new Subject fullscreen Tara1" at bounding box center [441, 209] width 883 height 305
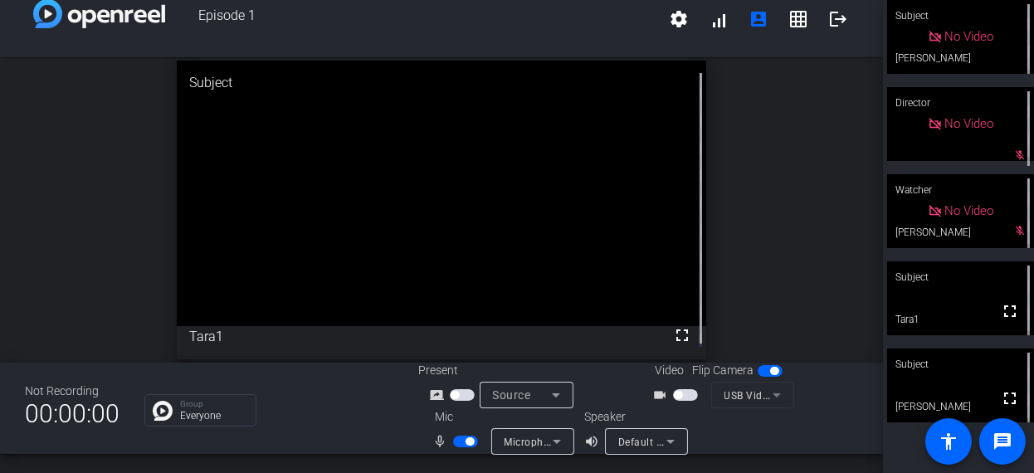
click at [811, 208] on div "open_in_new Subject fullscreen Tara1" at bounding box center [441, 209] width 883 height 305
click at [806, 202] on div "open_in_new Subject fullscreen Tara1" at bounding box center [441, 209] width 883 height 305
click at [808, 197] on div "open_in_new Subject fullscreen Tara1" at bounding box center [441, 209] width 883 height 305
click at [807, 197] on div "open_in_new Subject fullscreen Tara1" at bounding box center [441, 209] width 883 height 305
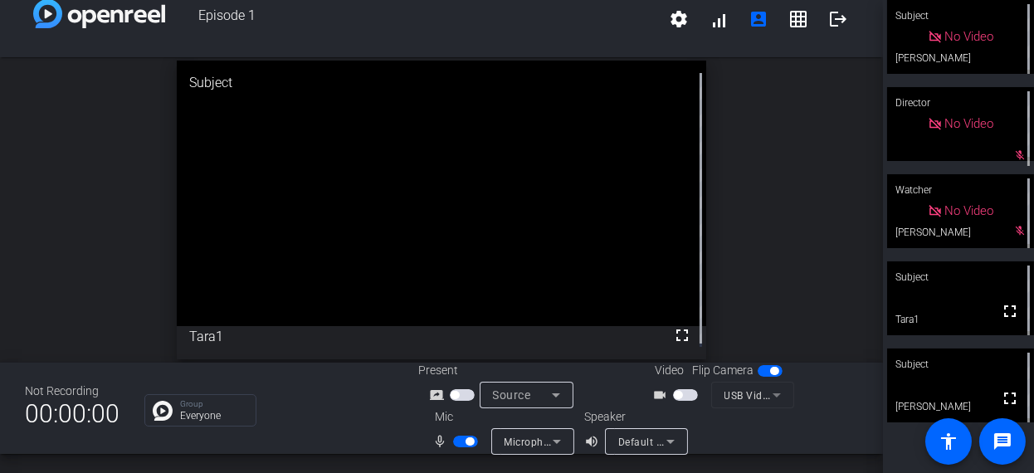
click at [773, 129] on div "open_in_new Subject fullscreen Tara1" at bounding box center [441, 209] width 883 height 305
click at [768, 121] on div "open_in_new Subject fullscreen Tara1" at bounding box center [441, 209] width 883 height 305
click at [835, 174] on div "open_in_new Subject fullscreen Tara1" at bounding box center [441, 209] width 883 height 305
click at [462, 437] on span "button" at bounding box center [465, 442] width 25 height 12
click at [814, 150] on div "open_in_new Subject fullscreen Tara1" at bounding box center [441, 209] width 883 height 305
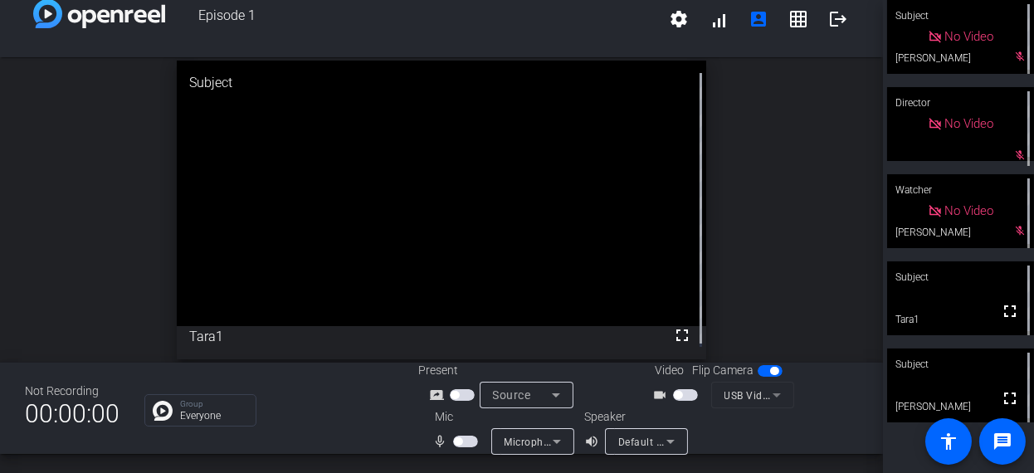
click at [756, 290] on div "open_in_new Subject fullscreen Tara1" at bounding box center [441, 209] width 883 height 305
click at [738, 285] on div "open_in_new Subject fullscreen Tara1" at bounding box center [441, 209] width 883 height 305
click at [106, 260] on div "open_in_new Subject fullscreen Tara1" at bounding box center [441, 209] width 883 height 305
click at [363, 433] on div "Not Recording 00:00:00 Group Everyone Present screen_share_outline Source Video…" at bounding box center [441, 408] width 883 height 91
click at [360, 433] on div "Not Recording 00:00:00 Group Everyone Present screen_share_outline Source Video…" at bounding box center [441, 408] width 883 height 91
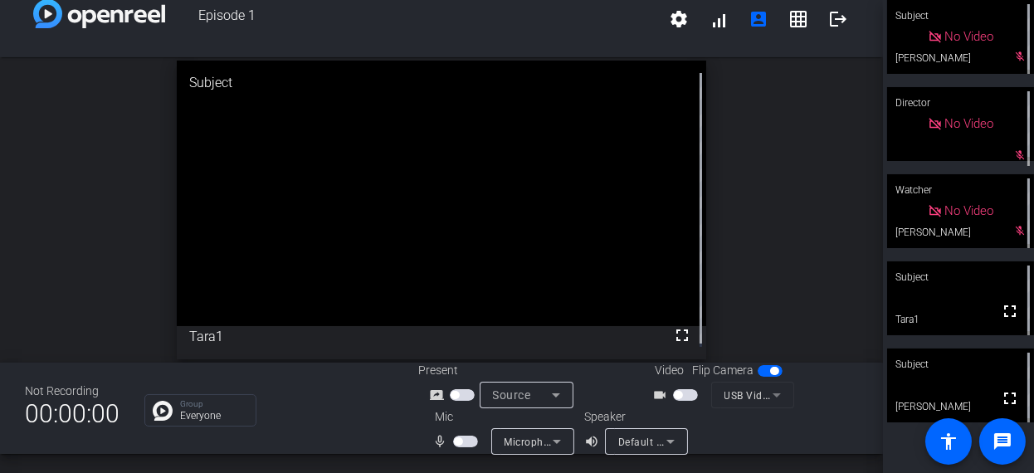
click at [309, 450] on div "Not Recording 00:00:00 Group Everyone Present screen_share_outline Source Video…" at bounding box center [441, 408] width 883 height 91
click at [83, 273] on div "open_in_new Subject fullscreen Tara1" at bounding box center [441, 209] width 883 height 305
click at [455, 441] on span "button" at bounding box center [458, 441] width 8 height 8
click at [374, 439] on div "Not Recording 00:00:00 Group Everyone Present screen_share_outline Source Video…" at bounding box center [441, 408] width 883 height 91
click at [466, 439] on span "button" at bounding box center [469, 441] width 8 height 8
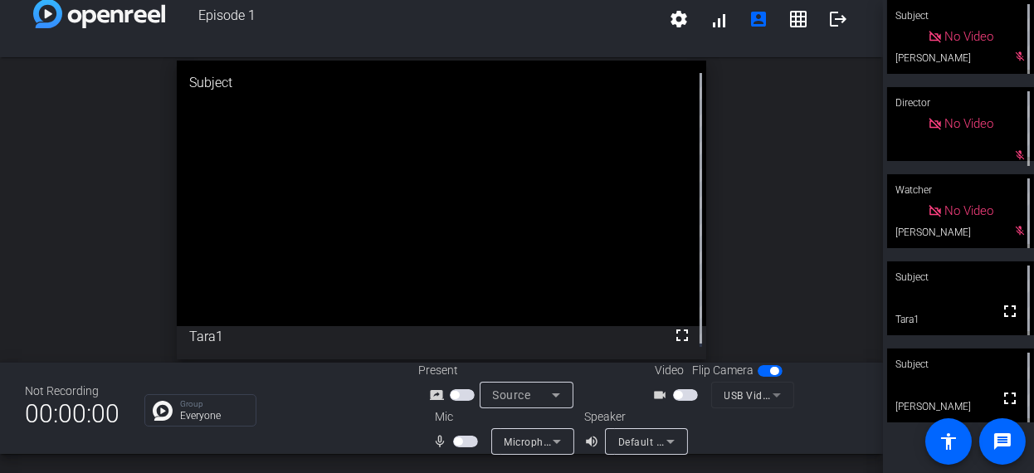
click at [392, 417] on div "Not Recording 00:00:00 Group Everyone Present screen_share_outline Source Video…" at bounding box center [441, 408] width 883 height 91
click at [454, 439] on span "button" at bounding box center [458, 441] width 8 height 8
click at [381, 421] on div "Group Everyone" at bounding box center [268, 410] width 249 height 32
click at [364, 409] on div "Group Everyone" at bounding box center [268, 410] width 249 height 32
click at [362, 410] on div "Group Everyone" at bounding box center [268, 410] width 249 height 32
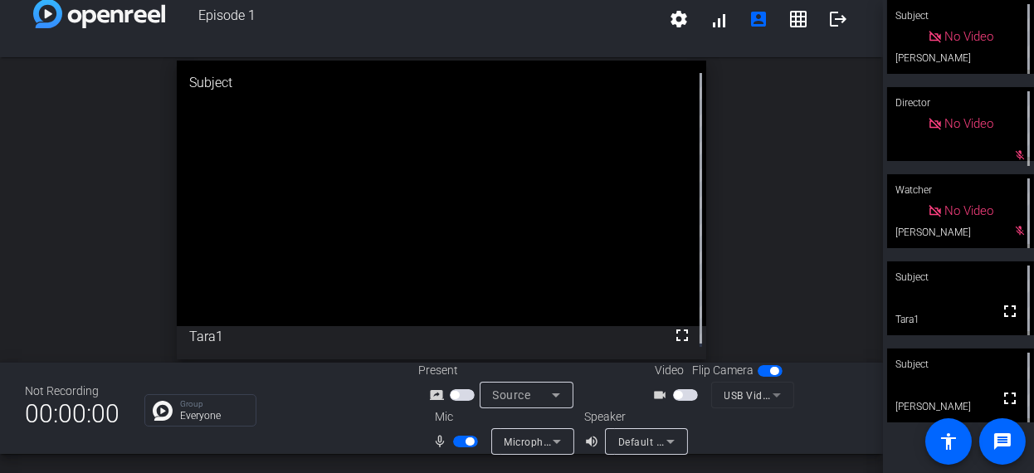
click at [362, 410] on div "Group Everyone" at bounding box center [268, 410] width 249 height 32
click at [756, 207] on div "open_in_new Subject fullscreen Tara1" at bounding box center [441, 209] width 883 height 305
click at [772, 204] on div "open_in_new Subject fullscreen Tara1" at bounding box center [441, 209] width 883 height 305
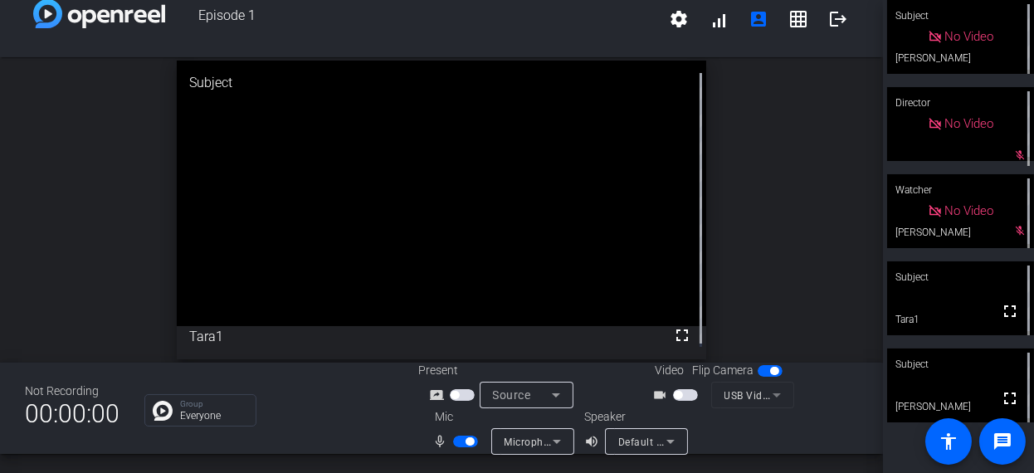
click at [821, 288] on div "open_in_new Subject fullscreen Tara1" at bounding box center [441, 209] width 883 height 305
click at [807, 275] on div "open_in_new Subject fullscreen Tara1" at bounding box center [441, 209] width 883 height 305
click at [800, 268] on div "open_in_new Subject fullscreen Tara1" at bounding box center [441, 209] width 883 height 305
click at [794, 266] on div "open_in_new Subject fullscreen Tara1" at bounding box center [441, 209] width 883 height 305
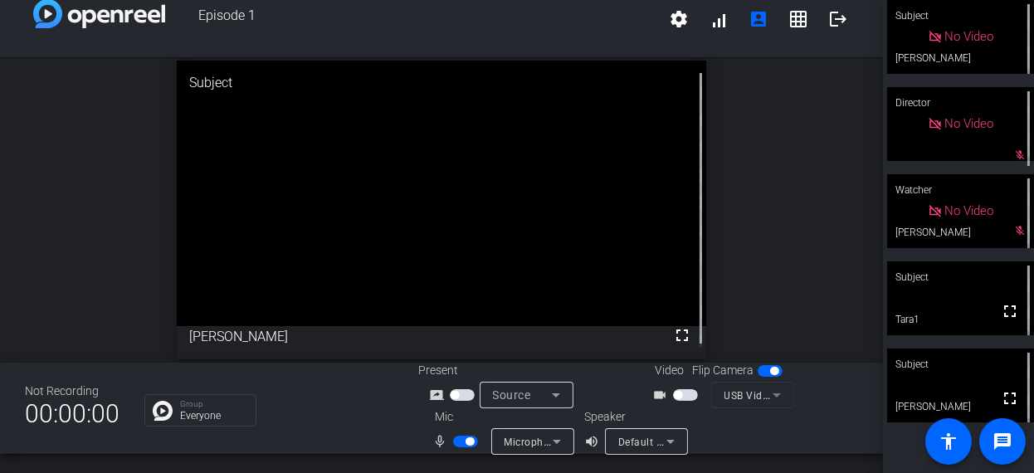
click at [792, 269] on div "open_in_new Subject fullscreen [PERSON_NAME]" at bounding box center [441, 209] width 883 height 305
click at [791, 268] on div "open_in_new Subject fullscreen Tara1" at bounding box center [441, 209] width 883 height 305
click at [788, 270] on div "open_in_new Subject fullscreen Tara1" at bounding box center [441, 209] width 883 height 305
click at [789, 268] on div "open_in_new Subject fullscreen Tara1" at bounding box center [441, 209] width 883 height 305
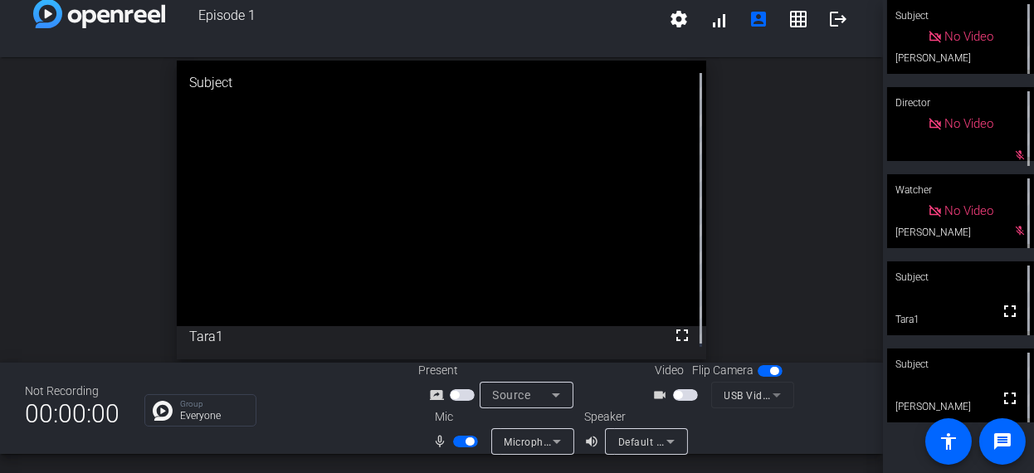
click at [791, 261] on div "open_in_new Subject fullscreen Tara1" at bounding box center [441, 209] width 883 height 305
click at [796, 254] on div "open_in_new Subject fullscreen Tara1" at bounding box center [441, 209] width 883 height 305
click at [784, 228] on div "open_in_new Subject fullscreen Tara1" at bounding box center [441, 209] width 883 height 305
click at [391, 445] on div "Not Recording 00:00:00 Group Everyone Present screen_share_outline Source Video…" at bounding box center [441, 408] width 883 height 91
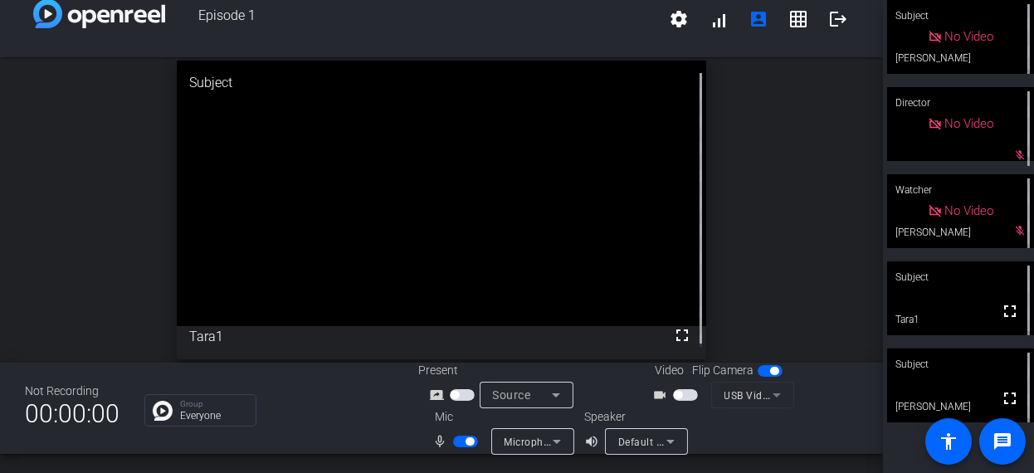
click at [458, 440] on span "button" at bounding box center [465, 442] width 25 height 12
click at [74, 184] on div "open_in_new Subject fullscreen Tara1" at bounding box center [441, 209] width 883 height 305
click at [71, 263] on div "open_in_new Subject fullscreen Tara1" at bounding box center [441, 209] width 883 height 305
click at [366, 422] on div "Not Recording 00:00:00 Group Everyone Present screen_share_outline Source Video…" at bounding box center [441, 408] width 883 height 91
click at [457, 437] on span "button" at bounding box center [458, 441] width 8 height 8
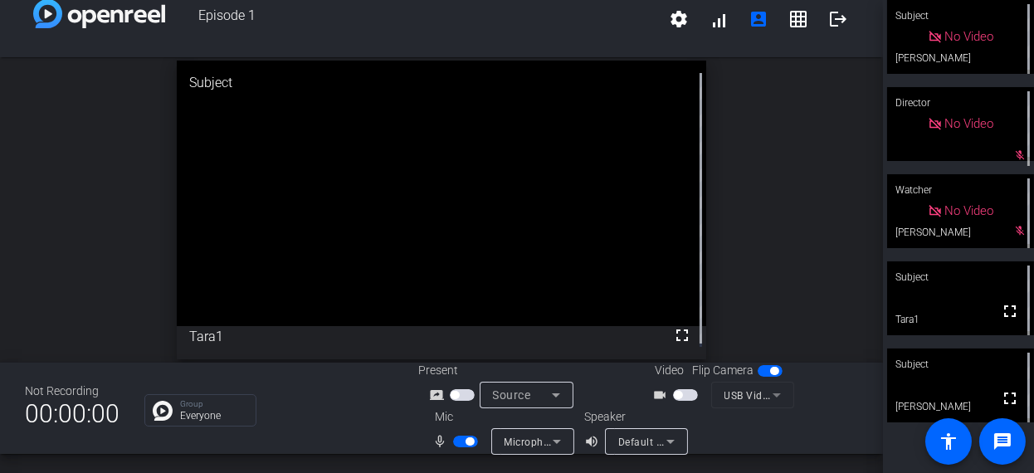
click at [466, 441] on span "button" at bounding box center [469, 441] width 8 height 8
click at [459, 441] on span "button" at bounding box center [458, 441] width 8 height 8
click at [378, 435] on div "Not Recording 00:00:00 Group Everyone Present screen_share_outline Source Video…" at bounding box center [441, 408] width 883 height 91
click at [380, 431] on div "Not Recording 00:00:00 Group Everyone Present screen_share_outline Source Video…" at bounding box center [441, 408] width 883 height 91
drag, startPoint x: 367, startPoint y: 470, endPoint x: 327, endPoint y: 434, distance: 54.0
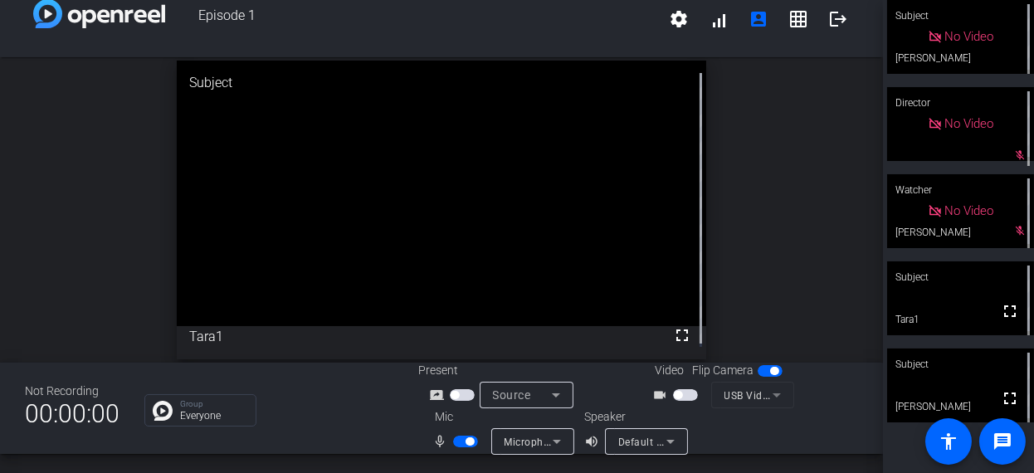
click at [327, 434] on div "Not Recording 00:00:00 Group Everyone Present screen_share_outline Source Video…" at bounding box center [441, 408] width 883 height 91
drag, startPoint x: 471, startPoint y: 440, endPoint x: 507, endPoint y: 432, distance: 36.4
click at [470, 440] on span "button" at bounding box center [469, 441] width 8 height 8
click at [370, 439] on div "Not Recording 00:00:00 Group Everyone Present screen_share_outline Source Video…" at bounding box center [441, 408] width 883 height 91
click at [376, 441] on div "Not Recording 00:00:00 Group Everyone Present screen_share_outline Source Video…" at bounding box center [441, 408] width 883 height 91
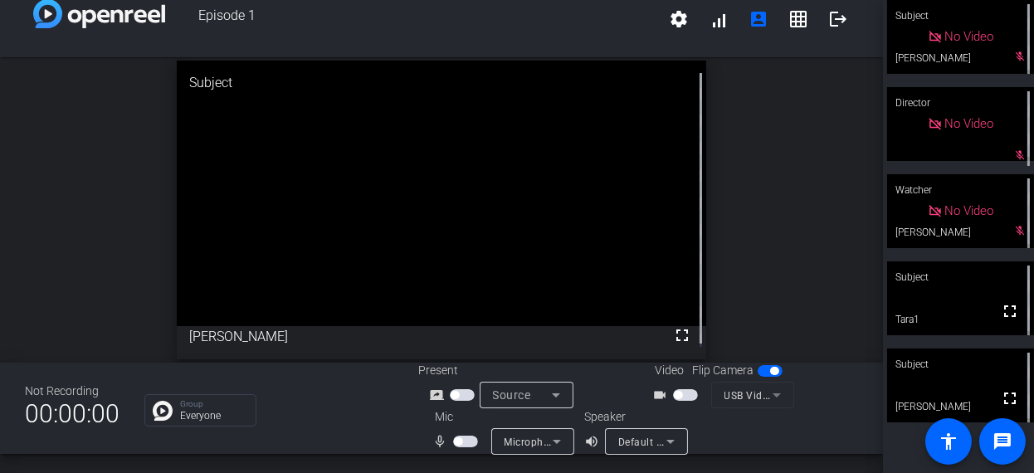
click at [375, 424] on div "Group Everyone" at bounding box center [268, 410] width 249 height 32
click at [454, 441] on span "button" at bounding box center [458, 441] width 8 height 8
click at [57, 161] on div "open_in_new Subject fullscreen Tara1" at bounding box center [441, 209] width 883 height 305
click at [73, 197] on div "open_in_new Subject fullscreen Tara1" at bounding box center [441, 209] width 883 height 305
click at [73, 200] on div "open_in_new Subject fullscreen [PERSON_NAME]" at bounding box center [441, 209] width 883 height 305
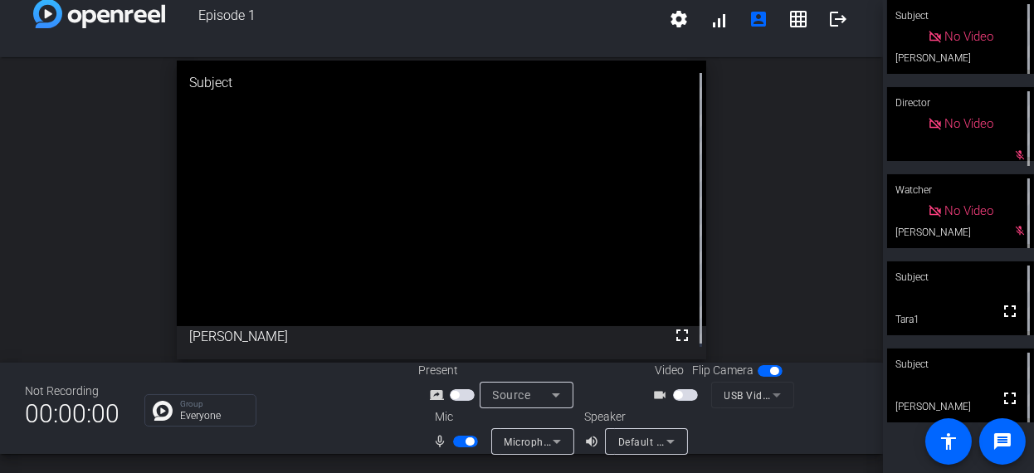
click at [770, 233] on div "open_in_new Subject fullscreen [PERSON_NAME]" at bounding box center [441, 209] width 883 height 305
click at [775, 224] on div "open_in_new Subject fullscreen [PERSON_NAME]" at bounding box center [441, 209] width 883 height 305
click at [796, 232] on div "open_in_new Subject fullscreen [PERSON_NAME]" at bounding box center [441, 209] width 883 height 305
click at [791, 231] on div "open_in_new Subject fullscreen [PERSON_NAME]" at bounding box center [441, 209] width 883 height 305
click at [811, 291] on div "open_in_new Subject fullscreen [PERSON_NAME]" at bounding box center [441, 209] width 883 height 305
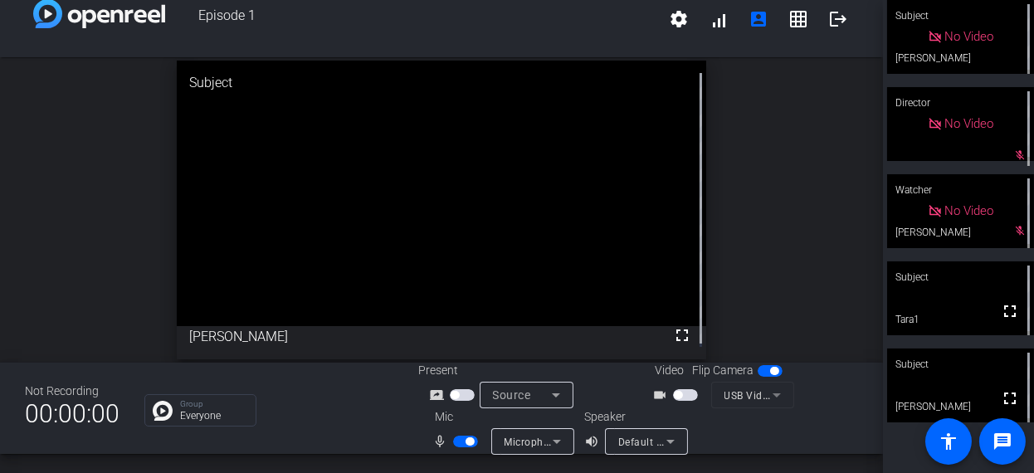
click at [827, 287] on div "open_in_new Subject fullscreen [PERSON_NAME]" at bounding box center [441, 209] width 883 height 305
click at [368, 442] on div "Not Recording 00:00:00 Group Everyone Present screen_share_outline Source Video…" at bounding box center [441, 408] width 883 height 91
drag, startPoint x: 460, startPoint y: 441, endPoint x: 433, endPoint y: 462, distance: 33.7
click at [459, 442] on span "button" at bounding box center [465, 442] width 25 height 12
click at [394, 428] on div "Not Recording 00:00:00 Group Everyone Present screen_share_outline Source Video…" at bounding box center [441, 408] width 883 height 91
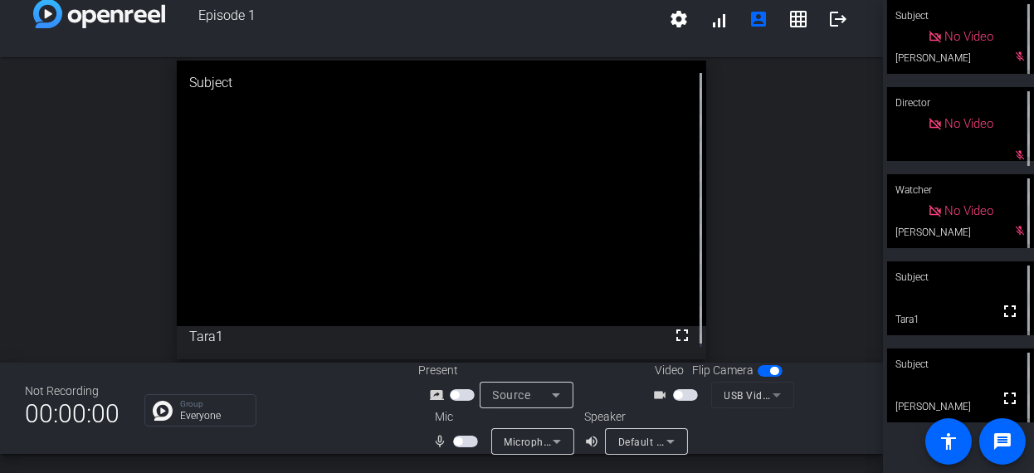
click at [379, 428] on div "Not Recording 00:00:00 Group Everyone Present screen_share_outline Source Video…" at bounding box center [441, 408] width 883 height 91
click at [454, 439] on span "button" at bounding box center [458, 441] width 8 height 8
click at [348, 421] on div "Group Everyone" at bounding box center [268, 410] width 249 height 32
click at [465, 442] on span "button" at bounding box center [469, 441] width 8 height 8
click at [460, 440] on span "button" at bounding box center [465, 442] width 25 height 12
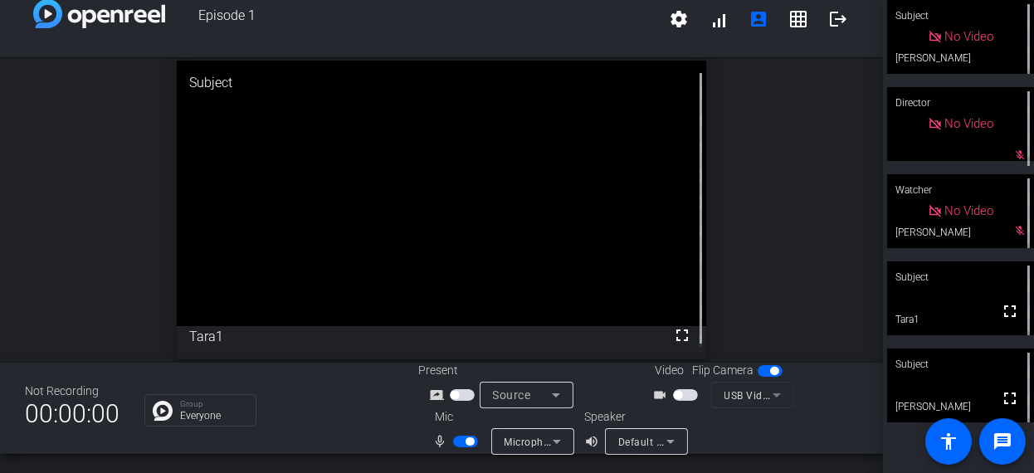
click at [473, 445] on span "button" at bounding box center [465, 442] width 25 height 12
click at [405, 435] on div "Not Recording 00:00:00 Group Everyone Present screen_share_outline Source Video…" at bounding box center [441, 408] width 883 height 91
click at [453, 437] on span "button" at bounding box center [465, 442] width 25 height 12
click at [462, 433] on mat-slide-toggle at bounding box center [467, 440] width 28 height 17
click at [460, 437] on span "button" at bounding box center [465, 442] width 25 height 12
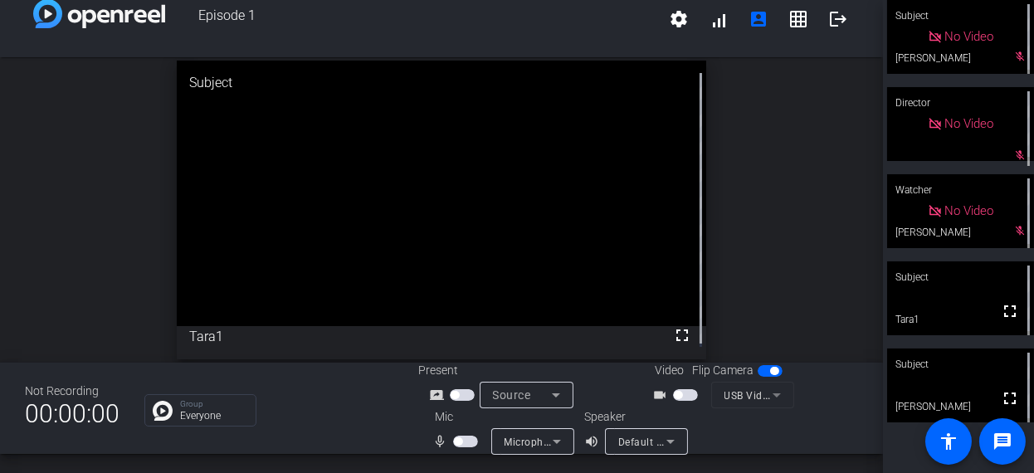
click at [459, 438] on span "button" at bounding box center [458, 441] width 8 height 8
click at [375, 444] on div "Not Recording 00:00:00 Group Everyone Present screen_share_outline Source Video…" at bounding box center [441, 408] width 883 height 91
click at [378, 442] on div "Not Recording 00:00:00 Group Everyone Present screen_share_outline Source Video…" at bounding box center [441, 408] width 883 height 91
click at [380, 428] on div "Not Recording 00:00:00 Group Everyone Present screen_share_outline Source Video…" at bounding box center [441, 408] width 883 height 91
click at [465, 441] on span "button" at bounding box center [469, 441] width 8 height 8
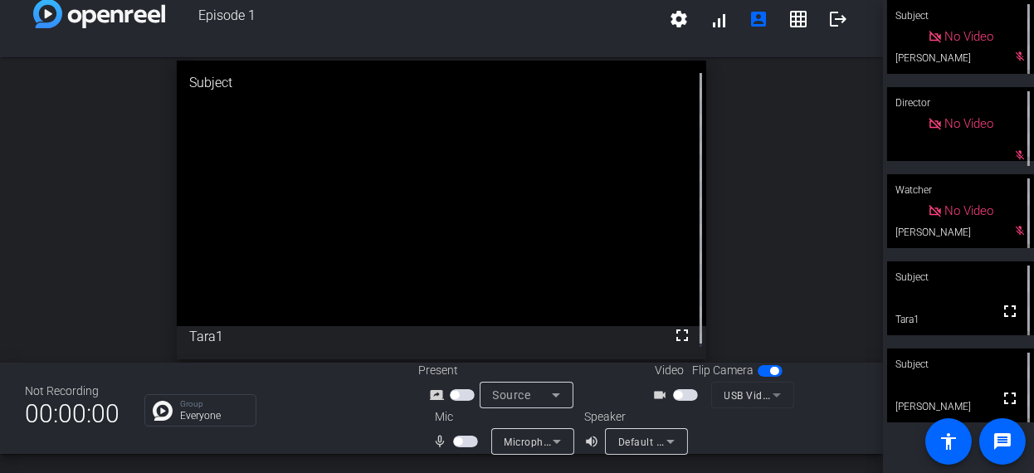
click at [342, 424] on div "Group Everyone" at bounding box center [268, 410] width 249 height 32
click at [455, 441] on span "button" at bounding box center [458, 441] width 8 height 8
click at [380, 440] on div "Not Recording 00:00:00 Group Everyone Present screen_share_outline Source Video…" at bounding box center [441, 408] width 883 height 91
click at [459, 444] on span "button" at bounding box center [465, 442] width 25 height 12
click at [324, 430] on div "Not Recording 00:00:00 Group Everyone Present screen_share_outline Source Video…" at bounding box center [441, 408] width 883 height 91
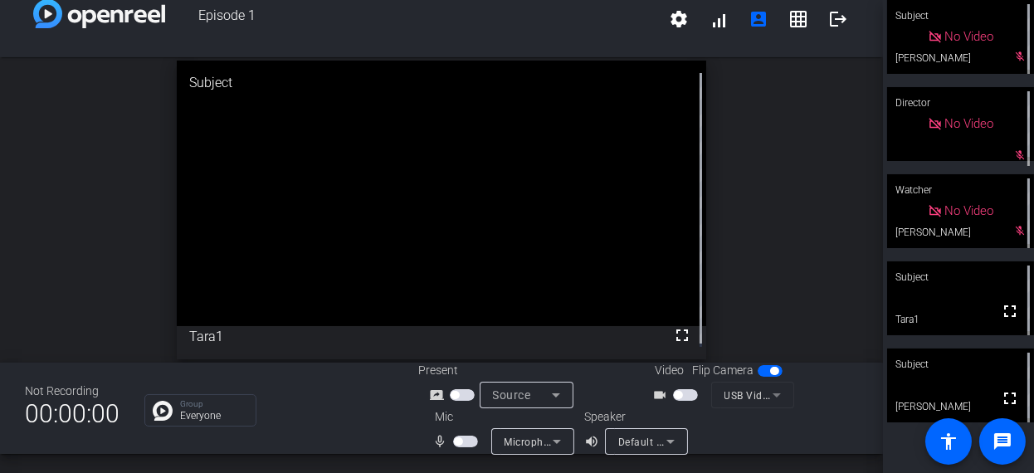
click at [373, 438] on div "Not Recording 00:00:00 Group Everyone Present screen_share_outline Source Video…" at bounding box center [441, 408] width 883 height 91
click at [353, 420] on div "Group Everyone" at bounding box center [268, 410] width 249 height 32
click at [460, 443] on span "button" at bounding box center [458, 441] width 8 height 8
click at [359, 437] on div "Not Recording 00:00:00 Group Everyone Present screen_share_outline Source Video…" at bounding box center [441, 408] width 883 height 91
click at [342, 440] on div "Not Recording 00:00:00 Group Everyone Present screen_share_outline Source Video…" at bounding box center [441, 408] width 883 height 91
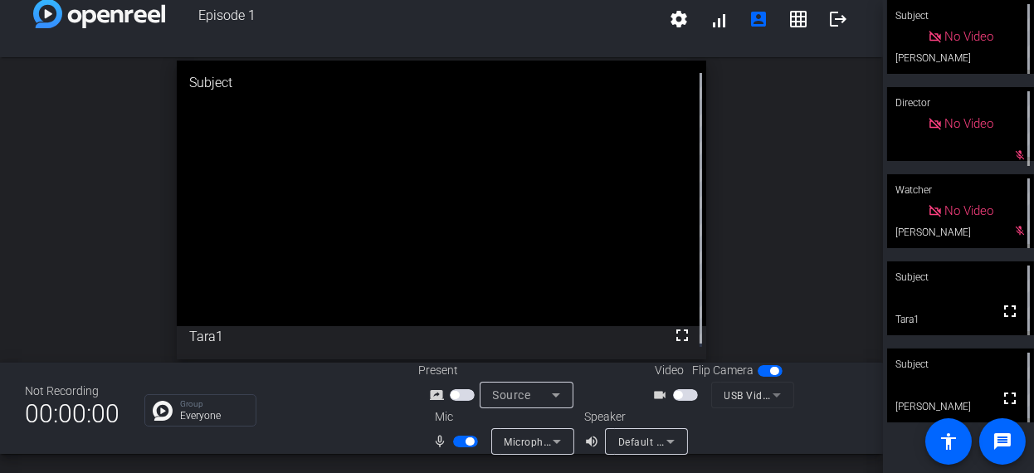
click at [348, 450] on div "Not Recording 00:00:00 Group Everyone Present screen_share_outline Source Video…" at bounding box center [441, 408] width 883 height 91
click at [330, 446] on div "Not Recording 00:00:00 Group Everyone Present screen_share_outline Source Video…" at bounding box center [441, 408] width 883 height 91
click at [337, 450] on div "Not Recording 00:00:00 Group Everyone Present screen_share_outline Source Video…" at bounding box center [441, 408] width 883 height 91
click at [326, 446] on div "Not Recording 00:00:00 Group Everyone Present screen_share_outline Source Video…" at bounding box center [441, 408] width 883 height 91
click at [459, 437] on span "button" at bounding box center [465, 442] width 25 height 12
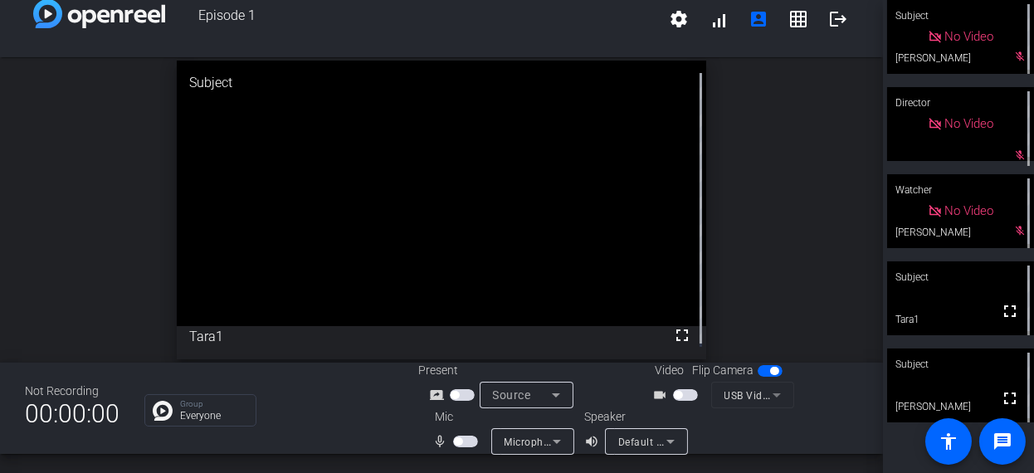
click at [351, 414] on div "Group Everyone" at bounding box center [268, 410] width 249 height 32
click at [374, 442] on div "Not Recording 00:00:00 Group Everyone Present screen_share_outline Source Video…" at bounding box center [441, 408] width 883 height 91
click at [71, 275] on div "open_in_new Subject fullscreen Tara1" at bounding box center [441, 209] width 883 height 305
click at [87, 244] on div "open_in_new Subject fullscreen Tara1" at bounding box center [441, 209] width 883 height 305
click at [470, 437] on span "button" at bounding box center [465, 442] width 25 height 12
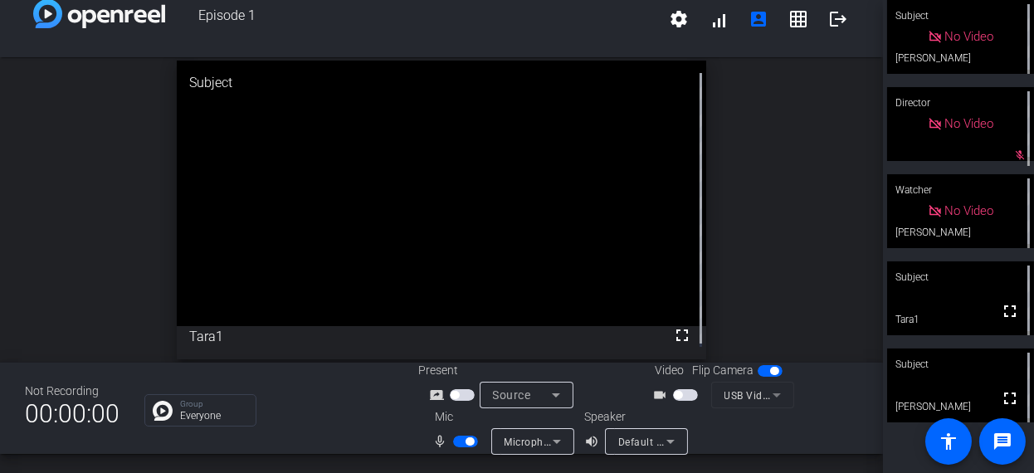
click at [336, 416] on div "Group Everyone" at bounding box center [268, 410] width 249 height 32
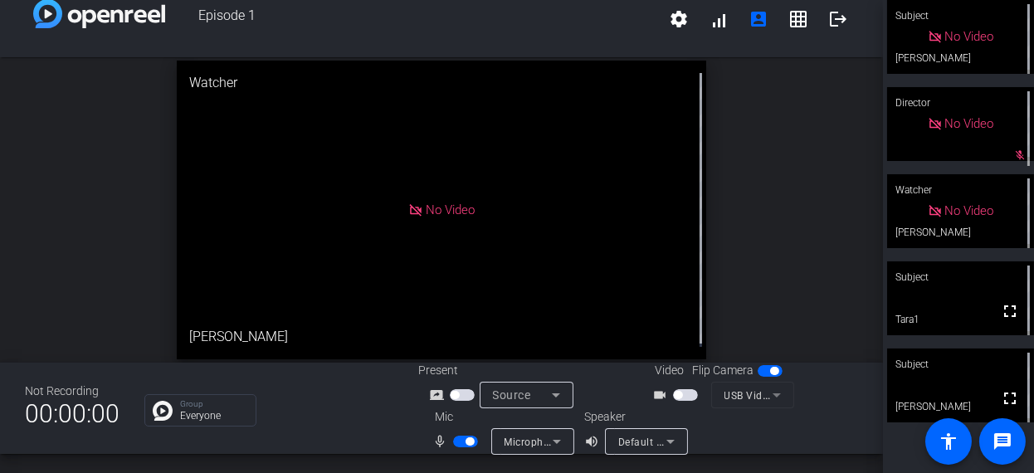
click at [368, 427] on div "Not Recording 00:00:00 Group Everyone Present screen_share_outline Source Video…" at bounding box center [441, 408] width 883 height 91
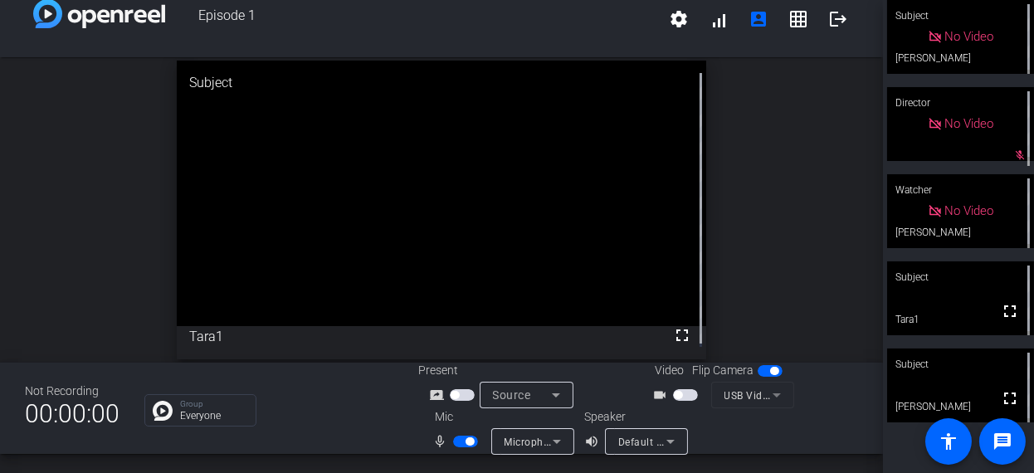
click at [368, 427] on div "Not Recording 00:00:00 Group Everyone Present screen_share_outline Source Video…" at bounding box center [441, 408] width 883 height 91
click at [359, 426] on div "Not Recording 00:00:00 Group Everyone Present screen_share_outline Source Video…" at bounding box center [441, 408] width 883 height 91
click at [350, 431] on div "Not Recording 00:00:00 Group Everyone Present screen_share_outline Source Video…" at bounding box center [441, 408] width 883 height 91
click at [350, 423] on div "Group Everyone" at bounding box center [268, 410] width 249 height 32
click at [343, 418] on div "Group Everyone" at bounding box center [268, 410] width 249 height 32
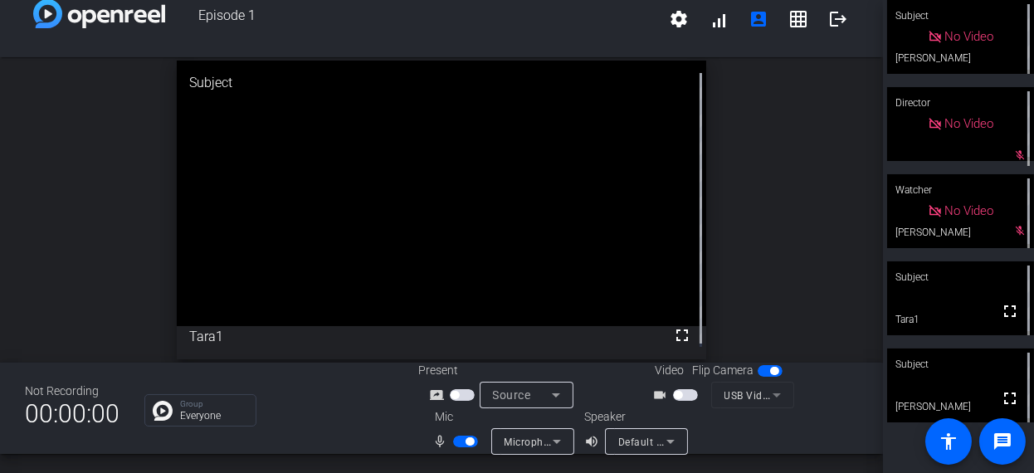
click at [335, 411] on div "Group Everyone" at bounding box center [268, 410] width 249 height 32
click at [343, 416] on div "Group Everyone" at bounding box center [268, 410] width 249 height 32
click at [129, 245] on div "open_in_new Subject fullscreen Tara1" at bounding box center [441, 209] width 883 height 305
drag, startPoint x: 462, startPoint y: 441, endPoint x: 457, endPoint y: 469, distance: 28.6
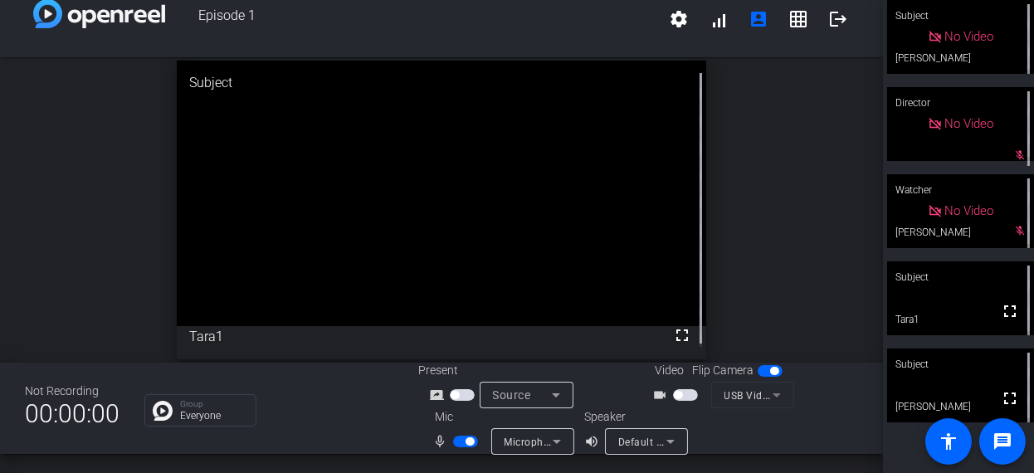
click at [462, 440] on span "button" at bounding box center [465, 442] width 25 height 12
click at [356, 441] on div "Not Recording 00:00:00 Group Everyone Present screen_share_outline Source Video…" at bounding box center [441, 408] width 883 height 91
click at [64, 236] on div "open_in_new Subject fullscreen Tara1" at bounding box center [441, 209] width 883 height 305
click at [470, 439] on span "button" at bounding box center [465, 442] width 25 height 12
click at [376, 436] on div "Not Recording 00:00:00 Group Everyone Present screen_share_outline Source Video…" at bounding box center [441, 408] width 883 height 91
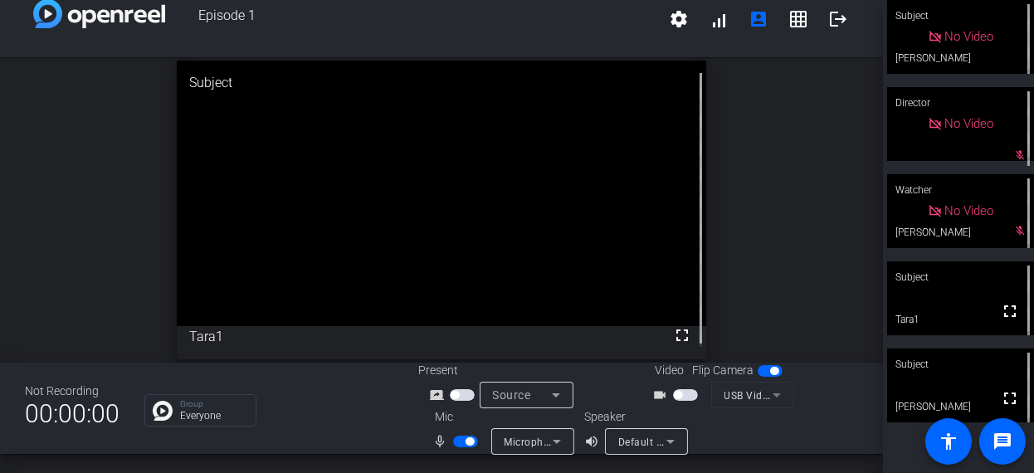
click at [372, 455] on div "Episode 1 settings signal_cellular_alt account_box grid_on logout open_in_new S…" at bounding box center [441, 236] width 883 height 473
click at [320, 423] on div "Group Everyone" at bounding box center [268, 410] width 249 height 32
click at [331, 412] on div "Group Everyone" at bounding box center [268, 410] width 249 height 32
click at [335, 421] on div "Group Everyone" at bounding box center [268, 410] width 249 height 32
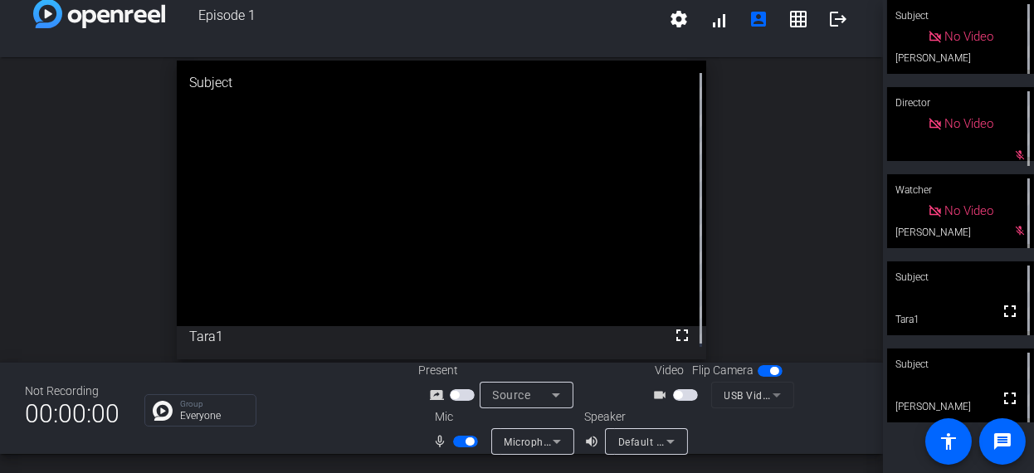
click at [330, 425] on div "Group Everyone" at bounding box center [268, 410] width 249 height 32
click at [323, 436] on div "Not Recording 00:00:00 Group Everyone Present screen_share_outline Source Video…" at bounding box center [441, 408] width 883 height 91
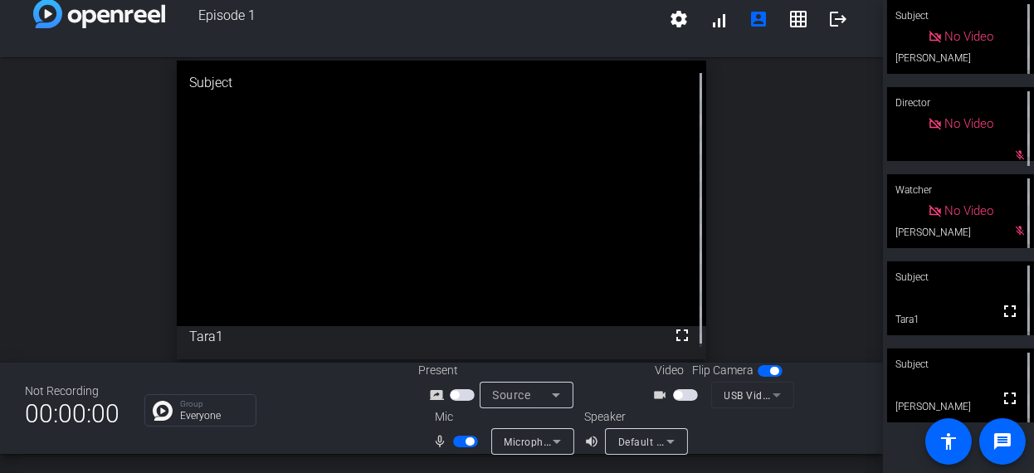
click at [467, 441] on span "button" at bounding box center [469, 441] width 8 height 8
click at [389, 427] on div "Not Recording 00:00:00 Group Everyone Present screen_share_outline Source Video…" at bounding box center [441, 408] width 883 height 91
click at [368, 418] on div "Group Everyone" at bounding box center [268, 410] width 249 height 32
click at [349, 418] on div "Group Everyone" at bounding box center [268, 410] width 249 height 32
click at [339, 411] on div "Group Everyone" at bounding box center [268, 410] width 249 height 32
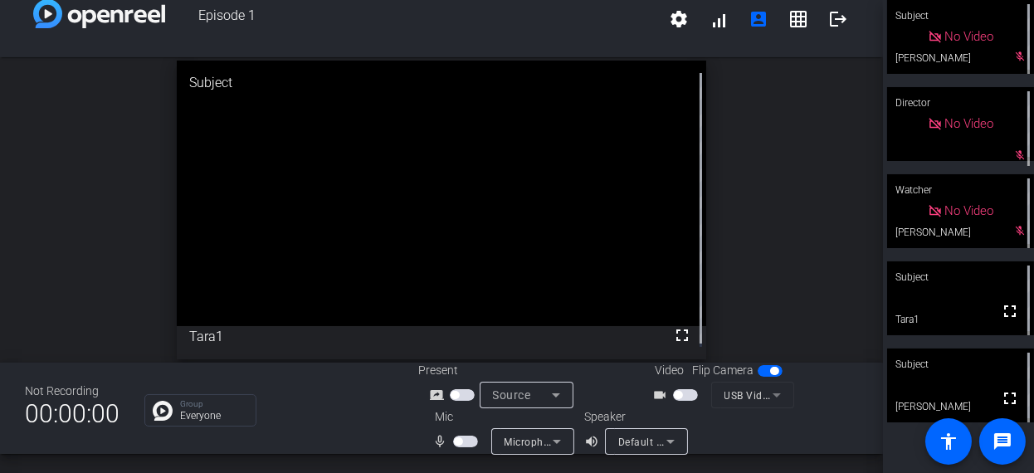
click at [324, 406] on div "Group Everyone" at bounding box center [268, 410] width 249 height 32
click at [324, 407] on div "Group Everyone" at bounding box center [268, 410] width 249 height 32
click at [328, 419] on div "Group Everyone" at bounding box center [268, 410] width 249 height 32
click at [336, 416] on div "Group Everyone" at bounding box center [268, 410] width 249 height 32
click at [345, 418] on div "Group Everyone" at bounding box center [268, 410] width 249 height 32
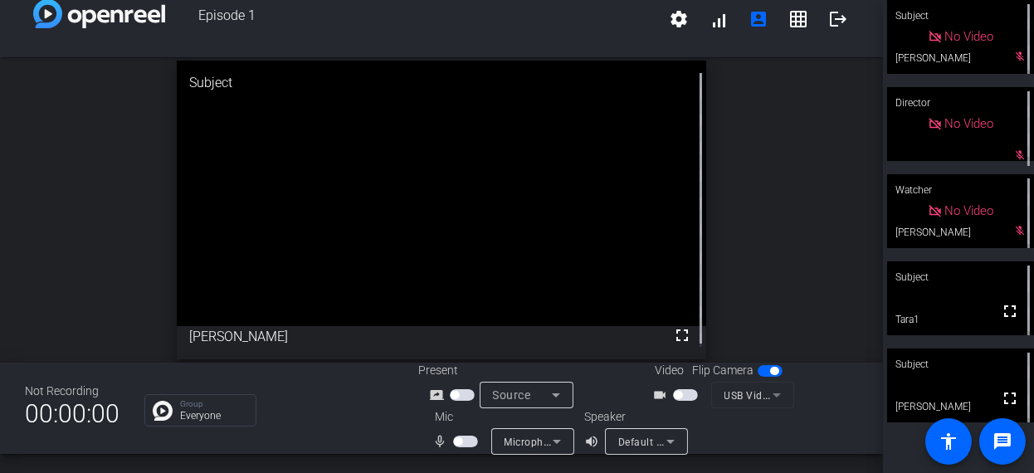
click at [345, 418] on div "Group Everyone" at bounding box center [268, 410] width 249 height 32
click at [352, 416] on div "Group Everyone" at bounding box center [268, 410] width 249 height 32
click at [472, 439] on span "button" at bounding box center [465, 442] width 25 height 12
click at [387, 430] on div "Not Recording 00:00:00 Group Everyone Present screen_share_outline Source Video…" at bounding box center [441, 408] width 883 height 91
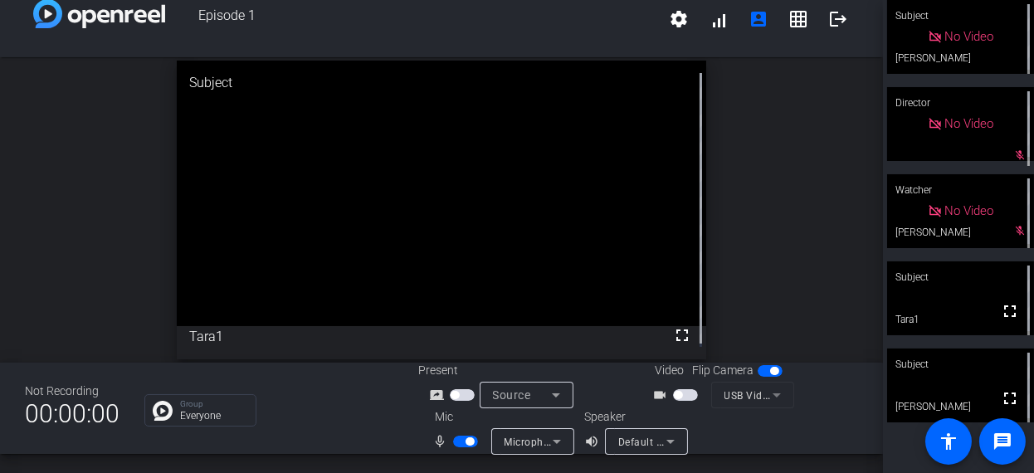
click at [385, 434] on div "Not Recording 00:00:00 Group Everyone Present screen_share_outline Source Video…" at bounding box center [441, 408] width 883 height 91
click at [348, 397] on div "Group Everyone" at bounding box center [268, 410] width 249 height 32
click at [348, 408] on div "Group Everyone" at bounding box center [268, 410] width 249 height 32
click at [342, 403] on div "Group Everyone" at bounding box center [268, 410] width 249 height 32
click at [324, 419] on div "Group Everyone" at bounding box center [268, 410] width 249 height 32
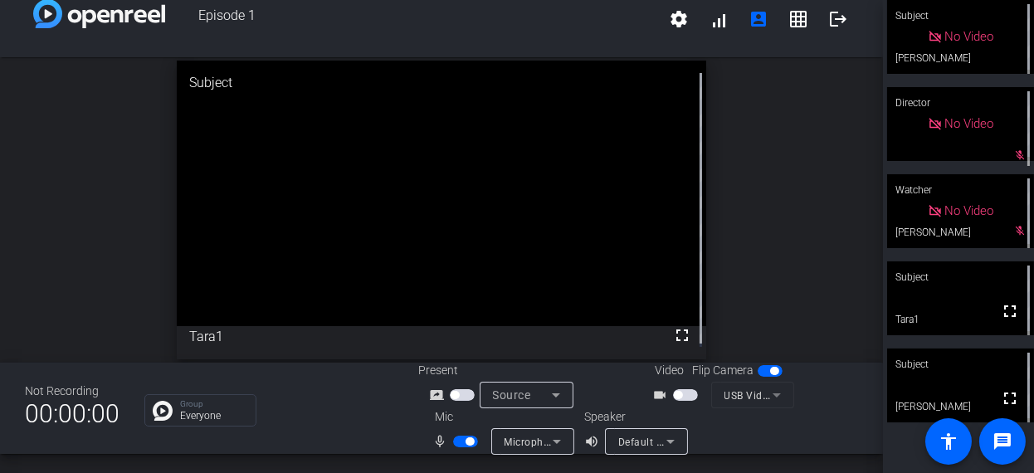
click at [324, 419] on div "Group Everyone" at bounding box center [268, 410] width 249 height 32
click at [359, 416] on div "Group Everyone" at bounding box center [268, 410] width 249 height 32
click at [329, 407] on div "Group Everyone" at bounding box center [268, 410] width 249 height 32
click at [462, 443] on span "button" at bounding box center [465, 442] width 25 height 12
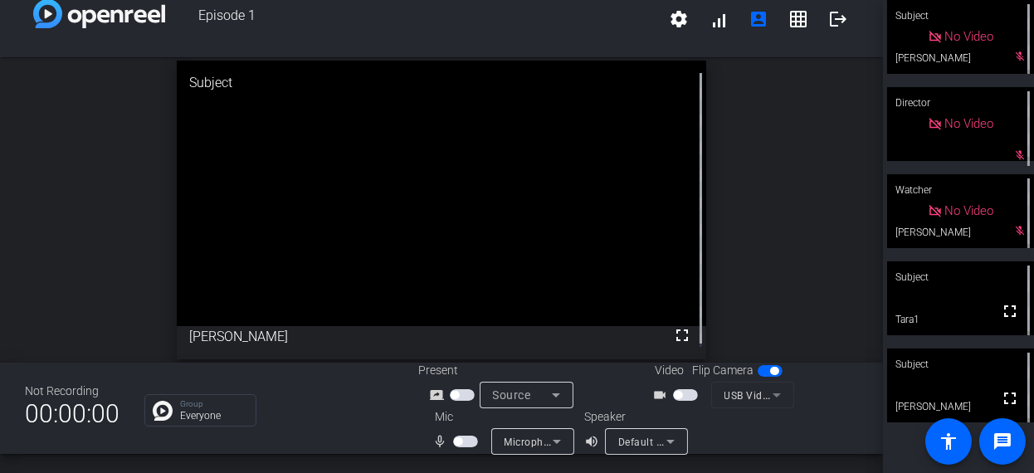
click at [122, 161] on div "open_in_new Subject fullscreen [PERSON_NAME]" at bounding box center [441, 209] width 883 height 305
click at [468, 437] on span "button" at bounding box center [465, 442] width 25 height 12
click at [388, 434] on div "Not Recording 00:00:00 Group Everyone Present screen_share_outline Source Video…" at bounding box center [441, 408] width 883 height 91
click at [389, 432] on div "Not Recording 00:00:00 Group Everyone Present screen_share_outline Source Video…" at bounding box center [441, 408] width 883 height 91
click at [358, 443] on div "Not Recording 00:00:00 Group Everyone Present screen_share_outline Source Video…" at bounding box center [441, 408] width 883 height 91
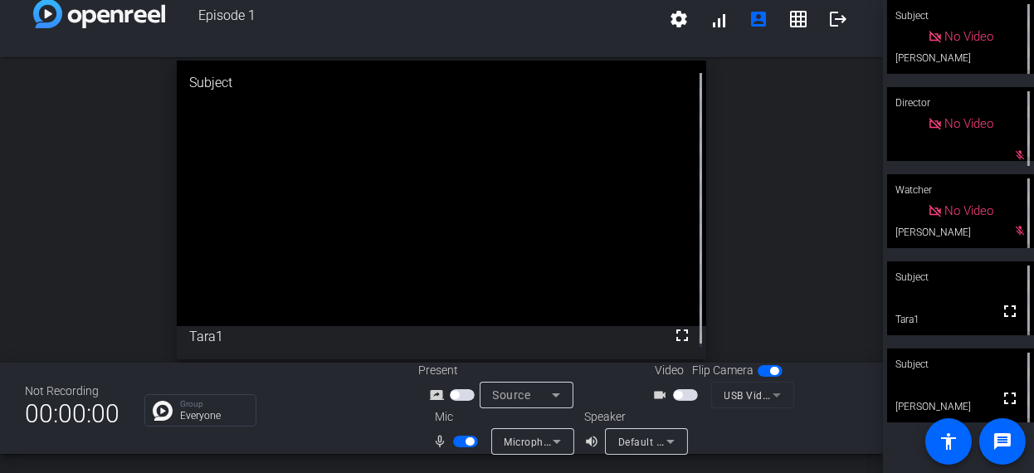
click at [396, 425] on div "Not Recording 00:00:00 Group Everyone Present screen_share_outline Source Video…" at bounding box center [441, 408] width 883 height 91
click at [390, 382] on div "Not Recording 00:00:00 Group Everyone Present screen_share_outline Source Video…" at bounding box center [441, 408] width 883 height 91
click at [465, 442] on span "button" at bounding box center [469, 441] width 8 height 8
click at [90, 148] on div "open_in_new Subject fullscreen Tara1" at bounding box center [441, 209] width 883 height 305
click at [454, 438] on span "button" at bounding box center [458, 441] width 8 height 8
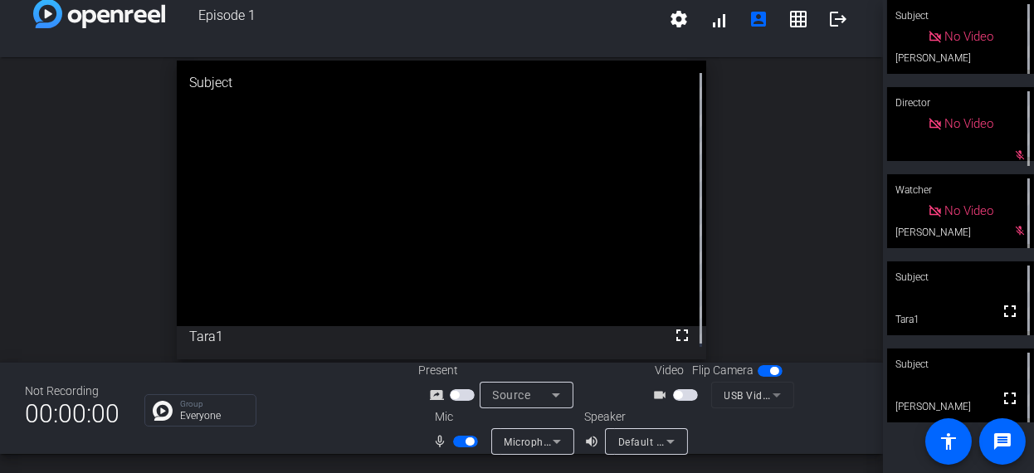
click at [466, 446] on span "button" at bounding box center [465, 442] width 25 height 12
click at [102, 231] on div "open_in_new Subject fullscreen Tara1" at bounding box center [441, 209] width 883 height 305
click at [462, 439] on span "button" at bounding box center [465, 442] width 25 height 12
click at [368, 409] on div "Group Everyone" at bounding box center [268, 410] width 249 height 32
click at [61, 210] on div "open_in_new Subject fullscreen Tara1" at bounding box center [441, 209] width 883 height 305
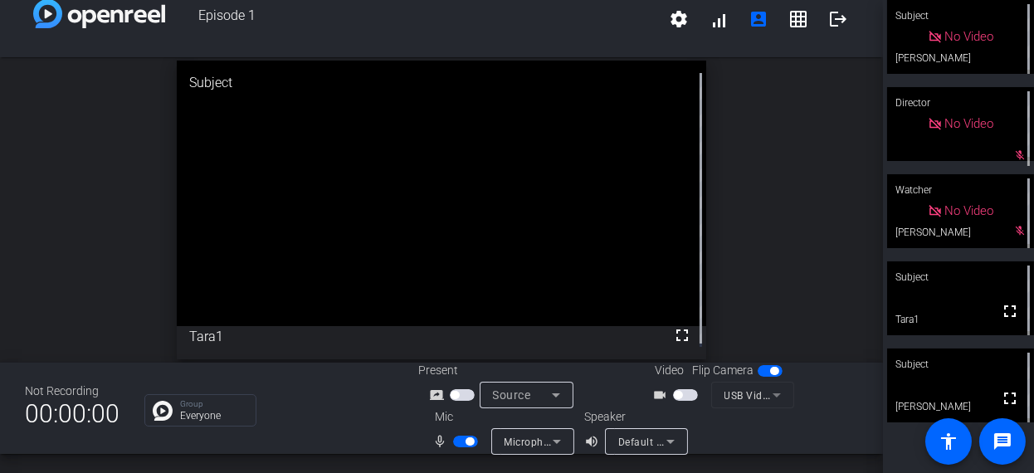
click at [466, 444] on span "button" at bounding box center [469, 441] width 8 height 8
click at [348, 376] on div "Not Recording 00:00:00 Group Everyone Present screen_share_outline Source Video…" at bounding box center [441, 408] width 883 height 91
click at [94, 285] on div "open_in_new Subject fullscreen Tara1" at bounding box center [441, 209] width 883 height 305
click at [460, 439] on span "button" at bounding box center [458, 441] width 8 height 8
click at [459, 441] on span "button" at bounding box center [465, 442] width 25 height 12
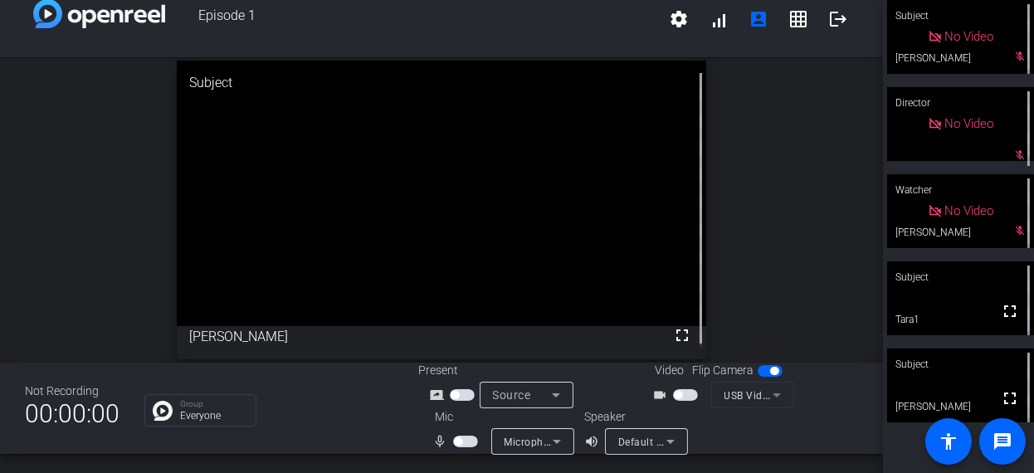
click at [459, 441] on span "button" at bounding box center [458, 441] width 8 height 8
click at [454, 441] on span "button" at bounding box center [465, 442] width 25 height 12
click at [468, 443] on span "button" at bounding box center [465, 442] width 25 height 12
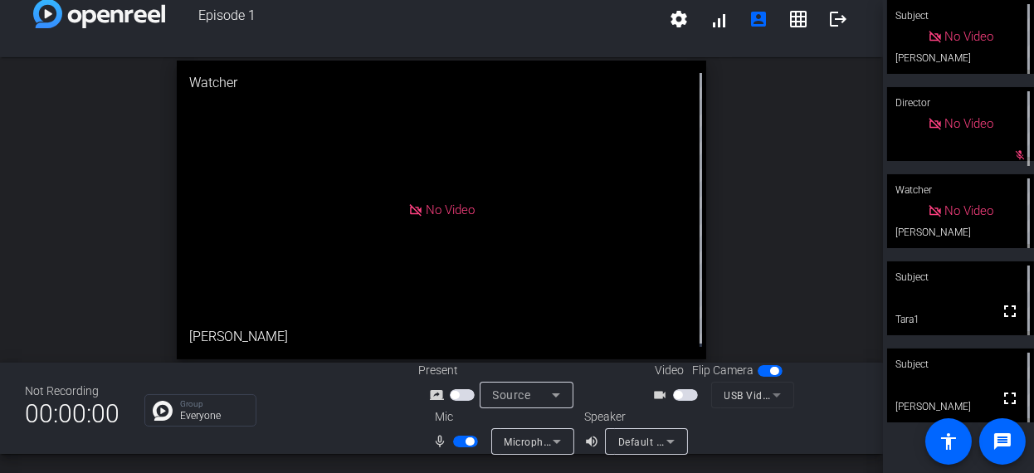
click at [681, 391] on span "button" at bounding box center [685, 395] width 25 height 12
click at [324, 434] on div "Not Recording 00:00:00 Group Everyone Present screen_share_outline Source Video…" at bounding box center [441, 408] width 883 height 91
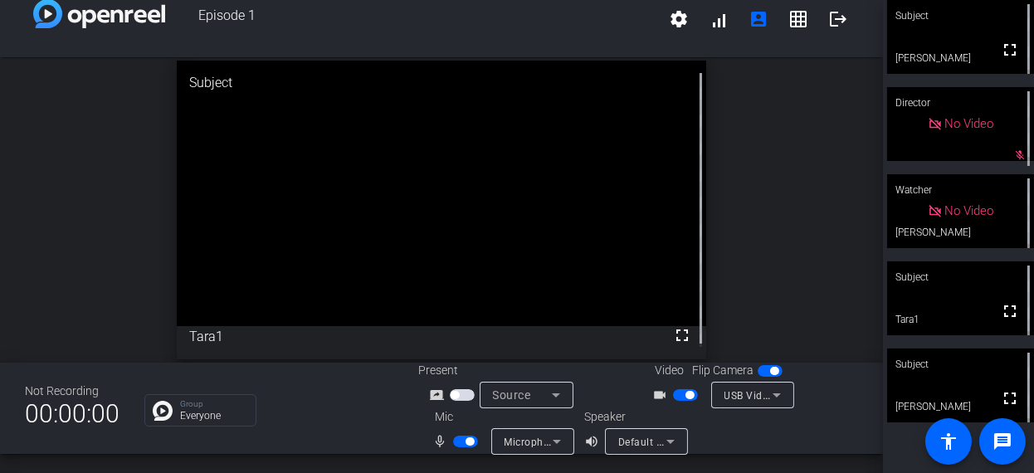
click at [317, 439] on div "Not Recording 00:00:00 Group Everyone Present screen_share_outline Source Video…" at bounding box center [441, 408] width 883 height 91
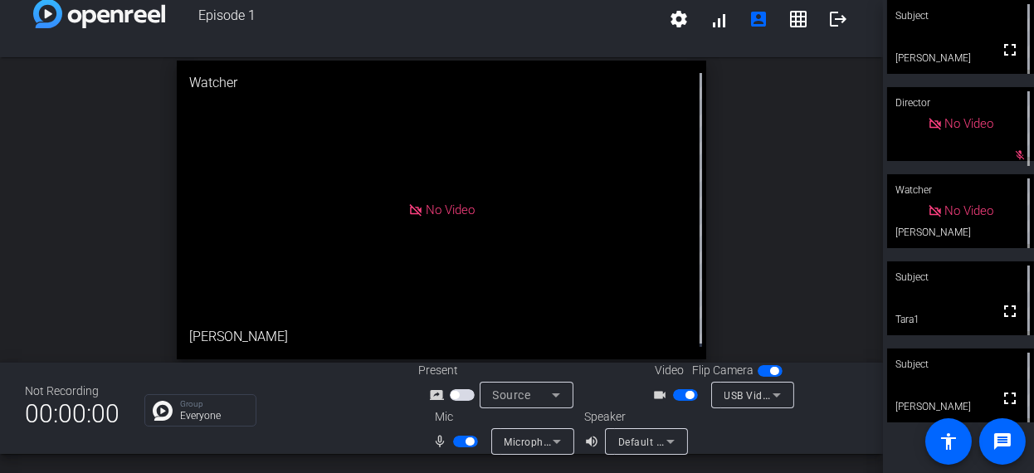
click at [325, 439] on div "Not Recording 00:00:00 Group Everyone Present screen_share_outline Source Video…" at bounding box center [441, 408] width 883 height 91
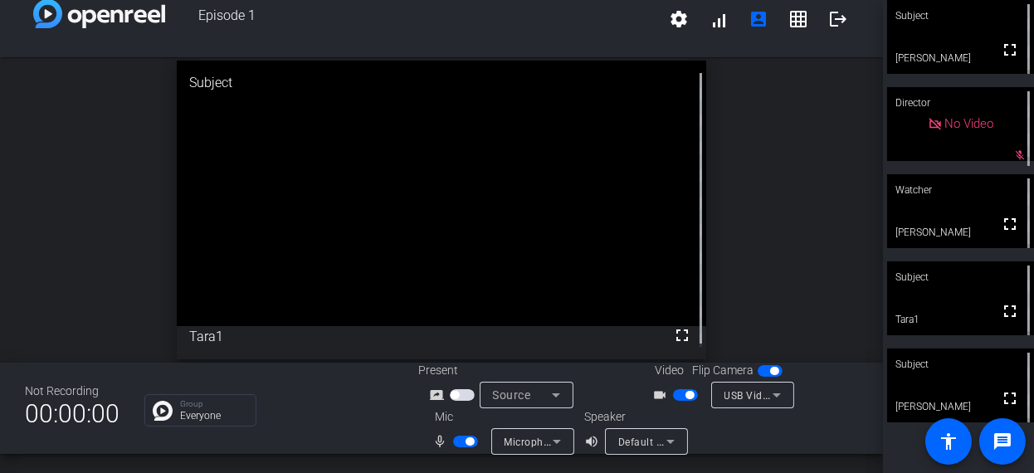
click at [326, 453] on div "Not Recording 00:00:00 Group Everyone Present screen_share_outline Source Video…" at bounding box center [441, 408] width 883 height 91
click at [794, 282] on div "open_in_new Subject fullscreen Tara1" at bounding box center [441, 209] width 883 height 305
click at [341, 441] on div "Not Recording 00:00:00 Group Everyone Present screen_share_outline Source Video…" at bounding box center [441, 408] width 883 height 91
click at [460, 438] on span "button" at bounding box center [465, 442] width 25 height 12
click at [382, 433] on div "Not Recording 00:00:00 Group Everyone Present screen_share_outline Source Video…" at bounding box center [441, 408] width 883 height 91
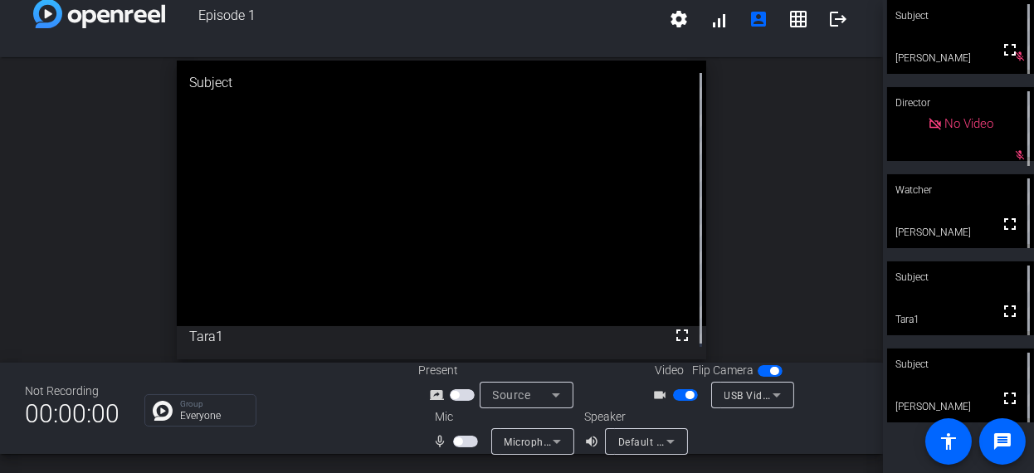
click at [340, 428] on div "Not Recording 00:00:00 Group Everyone Present screen_share_outline Source Video…" at bounding box center [441, 408] width 883 height 91
click at [323, 450] on div "Not Recording 00:00:00 Group Everyone Present screen_share_outline Source Video…" at bounding box center [441, 408] width 883 height 91
click at [309, 442] on div "Not Recording 00:00:00 Group Everyone Present screen_share_outline Source Video…" at bounding box center [441, 408] width 883 height 91
click at [685, 391] on span "button" at bounding box center [689, 395] width 8 height 8
click at [682, 391] on span "button" at bounding box center [685, 395] width 25 height 12
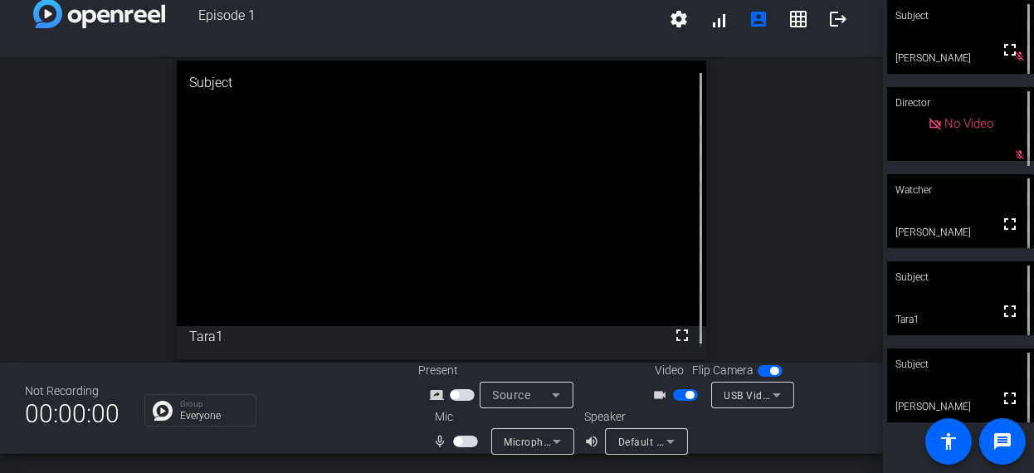
click at [465, 437] on span "button" at bounding box center [465, 442] width 25 height 12
click at [359, 445] on div "Not Recording 00:00:00 Group Everyone Present screen_share_outline Source Video…" at bounding box center [441, 408] width 883 height 91
click at [356, 426] on div "Group Everyone" at bounding box center [268, 410] width 249 height 32
click at [353, 431] on div "Not Recording 00:00:00 Group Everyone Present screen_share_outline Source Video…" at bounding box center [441, 408] width 883 height 91
click at [354, 426] on div "Group Everyone" at bounding box center [268, 410] width 249 height 32
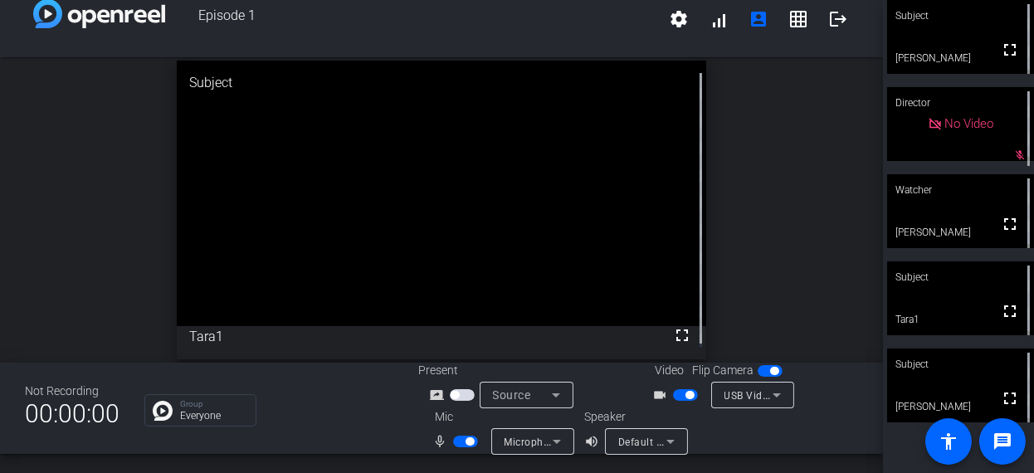
click at [360, 420] on div "Group Everyone" at bounding box center [268, 410] width 249 height 32
click at [353, 415] on div "Group Everyone" at bounding box center [268, 410] width 249 height 32
click at [342, 421] on div "Group Everyone" at bounding box center [268, 410] width 249 height 32
click at [339, 421] on div "Group Everyone" at bounding box center [268, 410] width 249 height 32
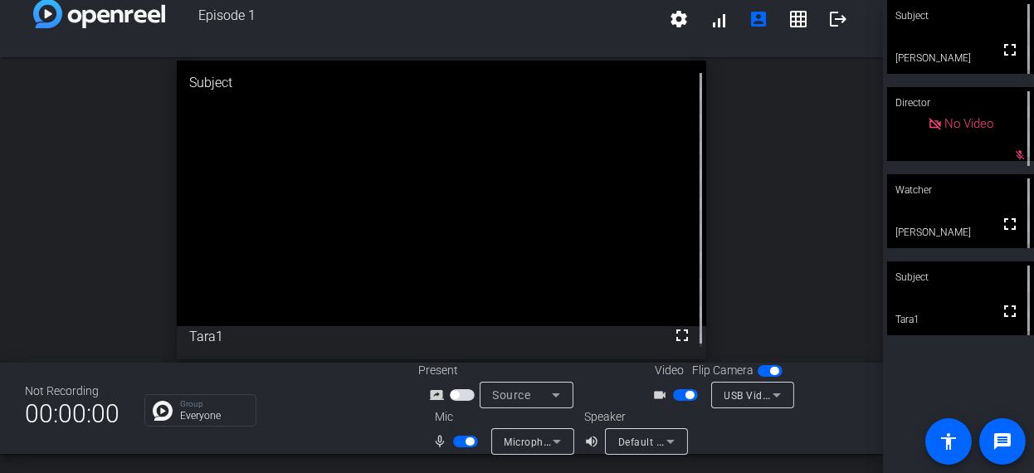
click at [740, 289] on div "open_in_new Subject fullscreen Tara1" at bounding box center [441, 209] width 883 height 305
click at [745, 277] on div "open_in_new Subject fullscreen Tara1" at bounding box center [441, 209] width 883 height 305
click at [747, 277] on div "open_in_new Subject fullscreen Tara1" at bounding box center [441, 209] width 883 height 305
click at [746, 276] on div "open_in_new Subject fullscreen Tara1" at bounding box center [441, 209] width 883 height 305
click at [768, 189] on div "open_in_new Subject fullscreen Tara1" at bounding box center [441, 209] width 883 height 305
